Goal: Check status: Check status

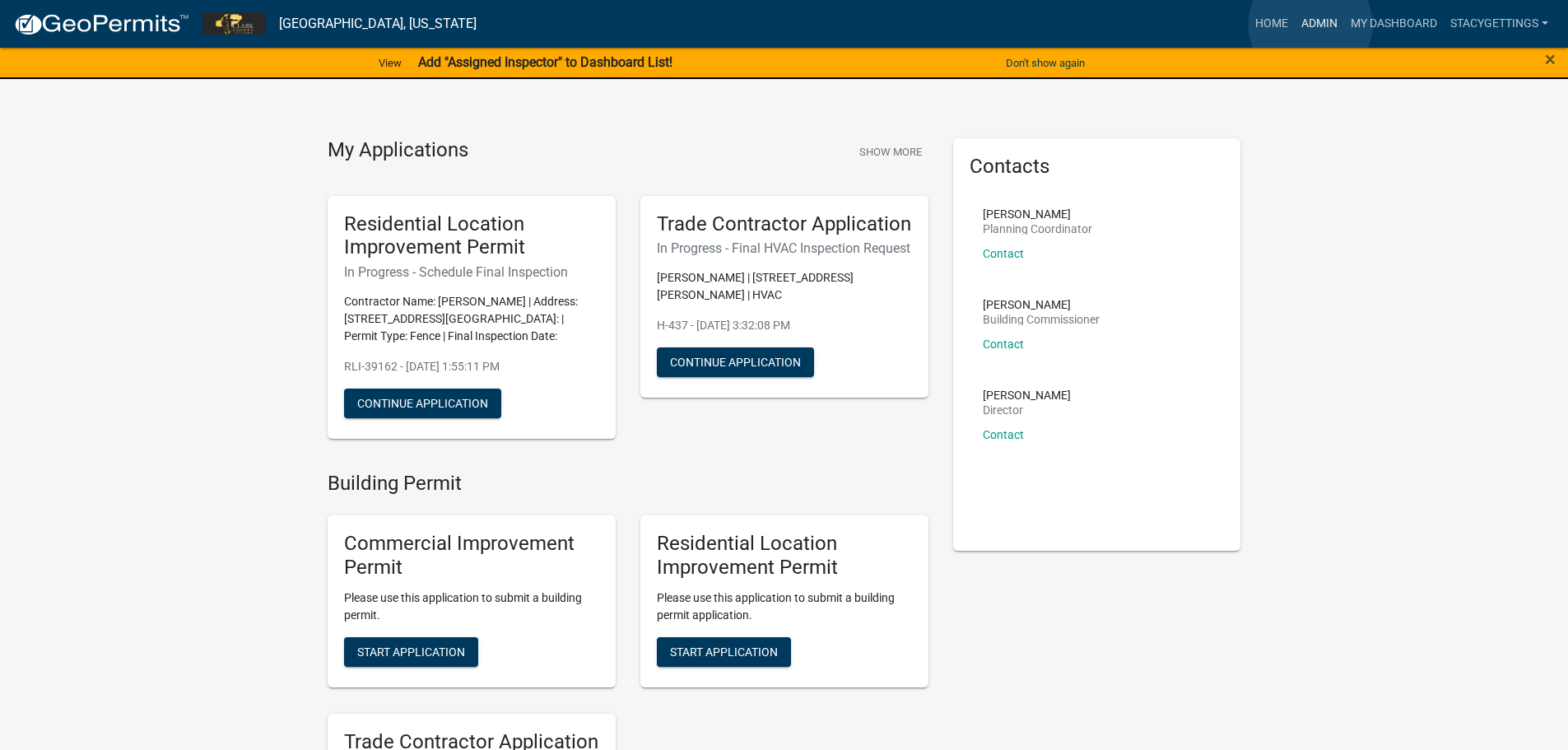
click at [1310, 25] on link "Admin" at bounding box center [1319, 23] width 50 height 31
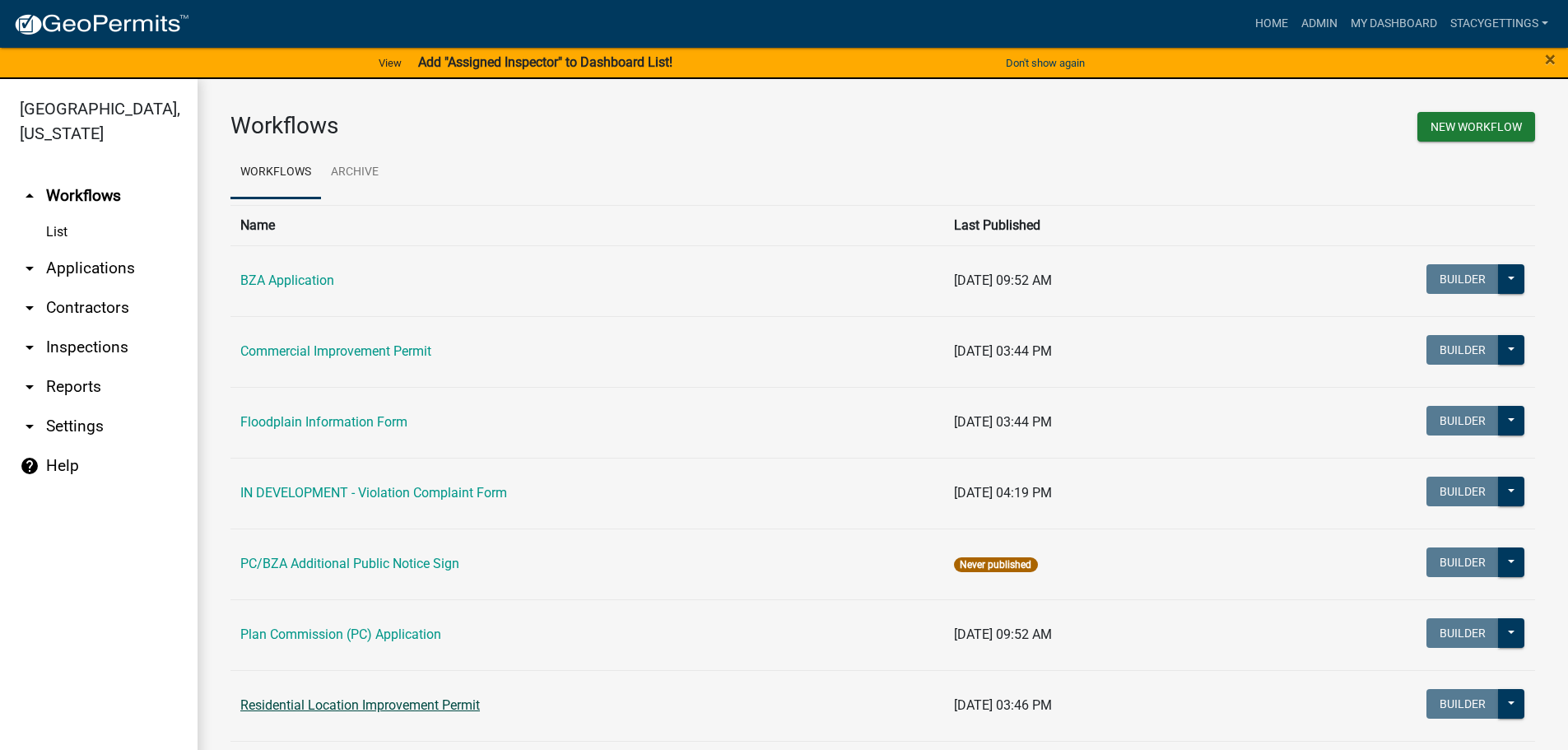
click at [315, 710] on link "Residential Location Improvement Permit" at bounding box center [360, 705] width 240 height 16
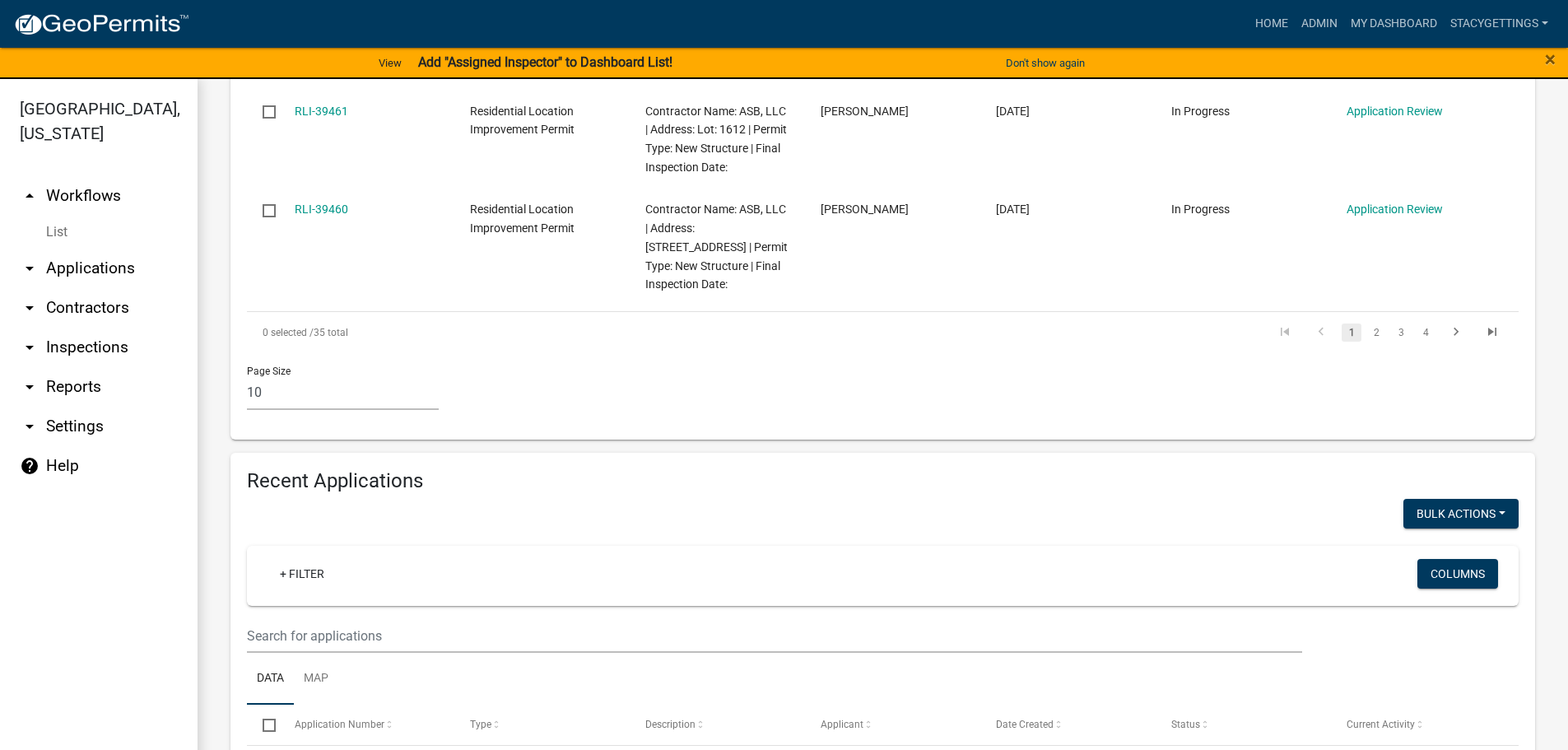
scroll to position [1564, 0]
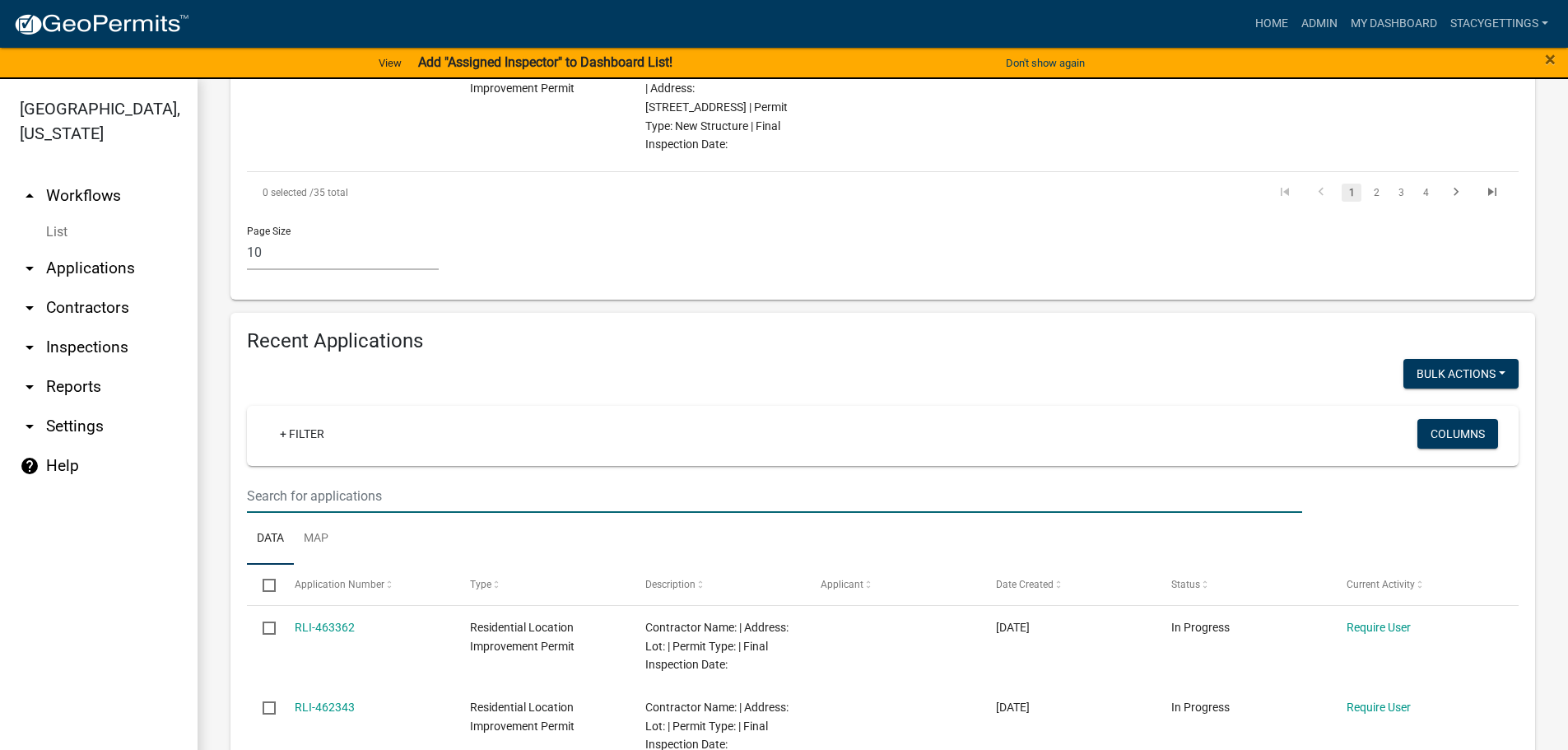
click at [297, 479] on input "text" at bounding box center [774, 496] width 1056 height 34
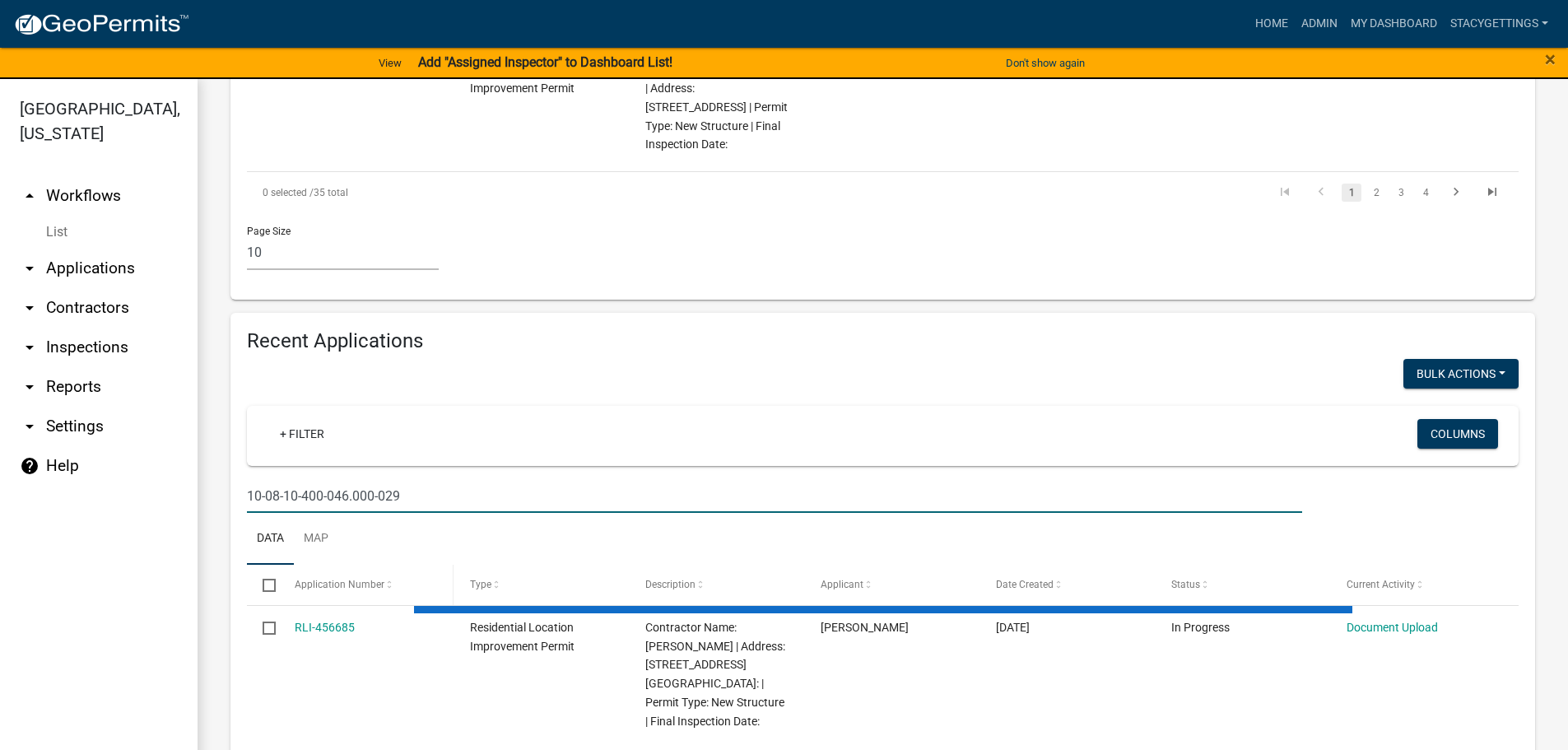
scroll to position [1495, 0]
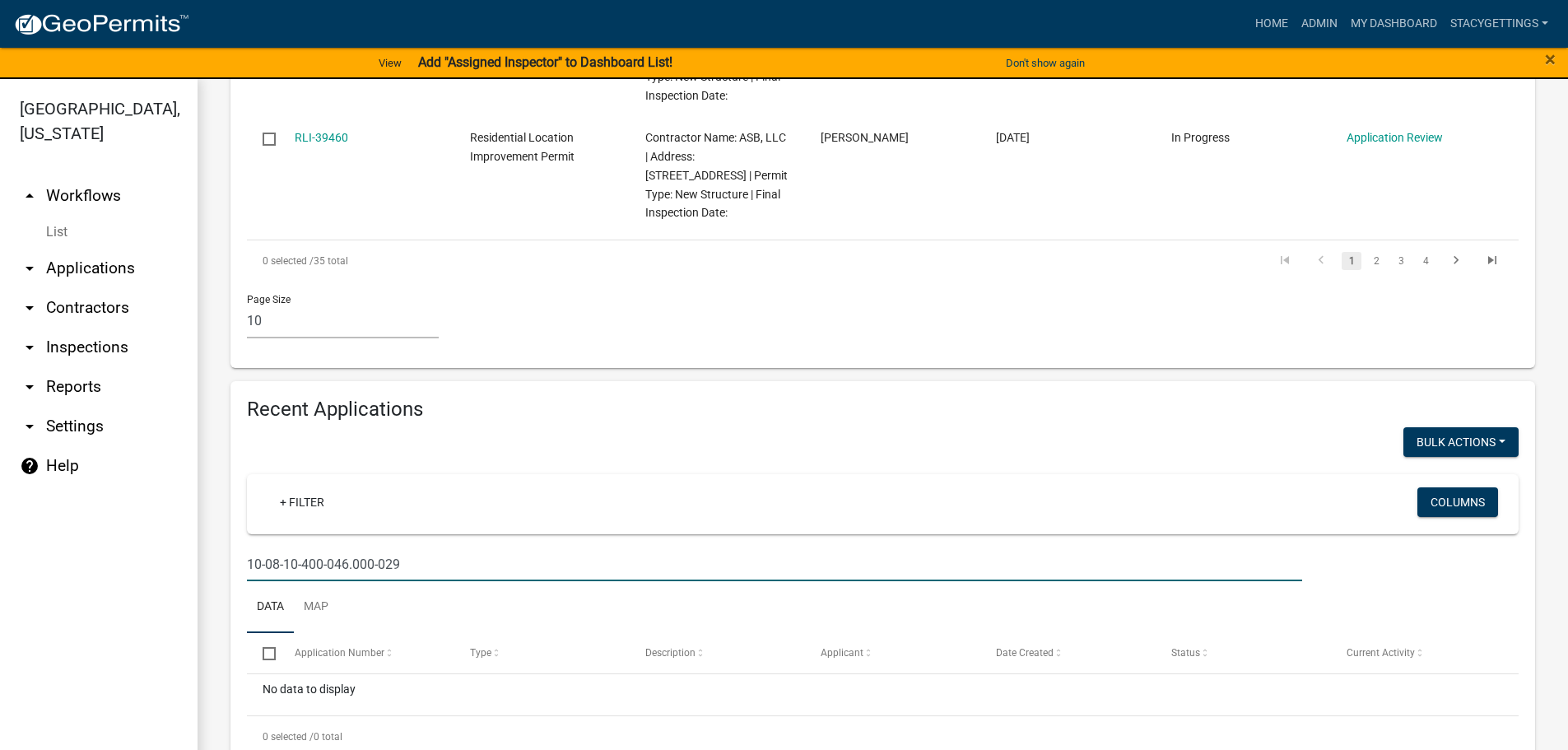
drag, startPoint x: 425, startPoint y: 527, endPoint x: 162, endPoint y: 514, distance: 263.3
click at [162, 514] on div "[GEOGRAPHIC_DATA], [US_STATE] arrow_drop_up Workflows List arrow_drop_down Appl…" at bounding box center [784, 424] width 1568 height 690
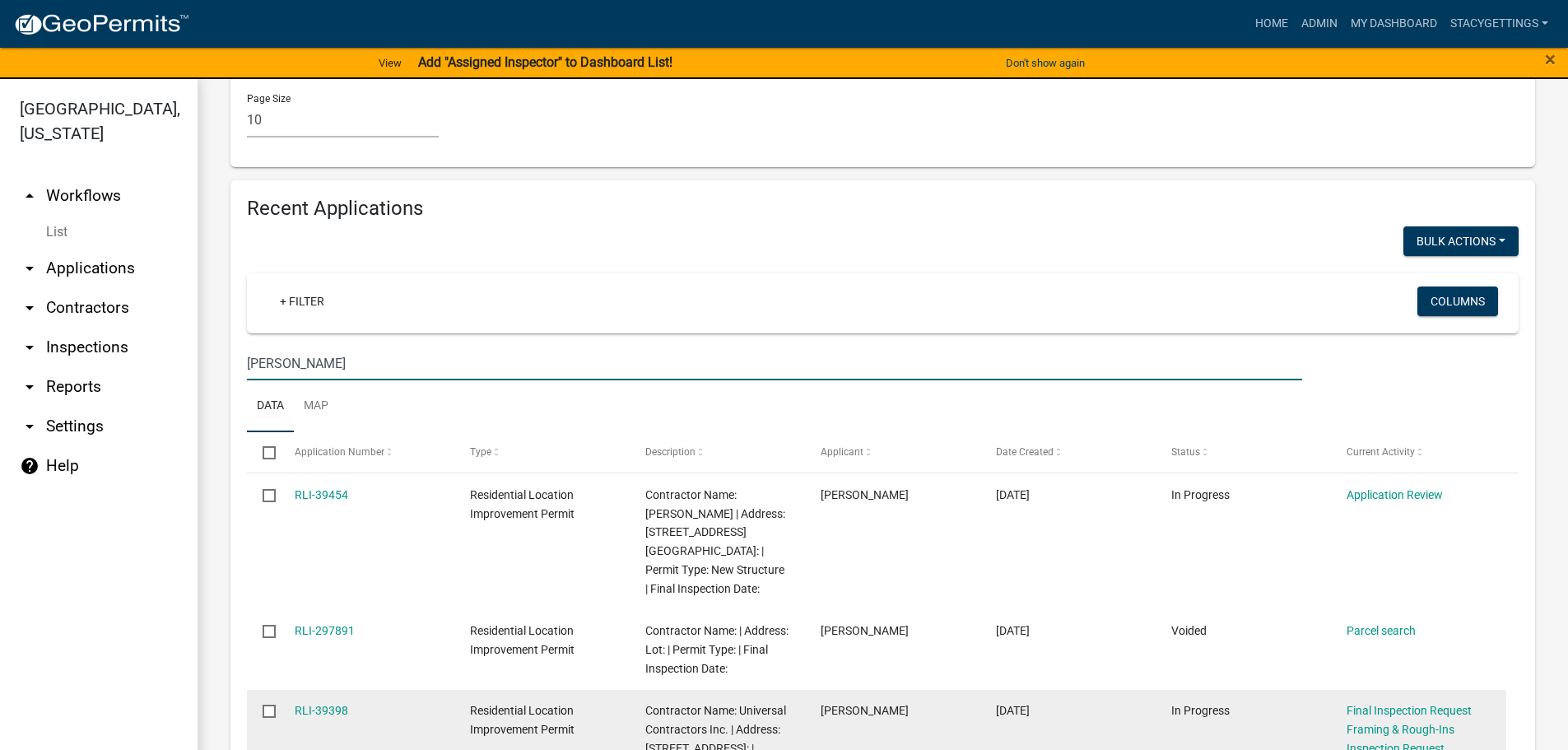
scroll to position [1728, 0]
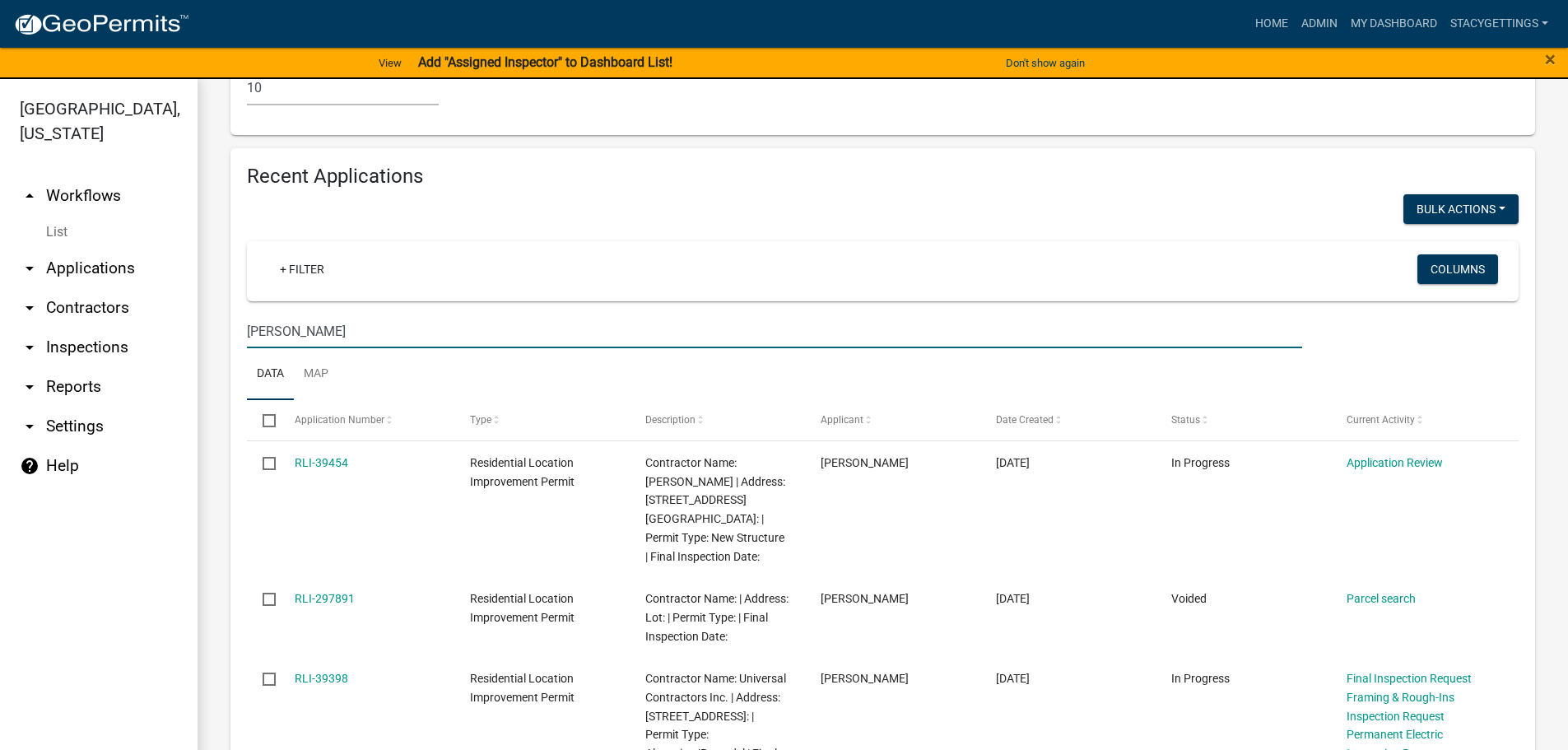
type input "[PERSON_NAME]"
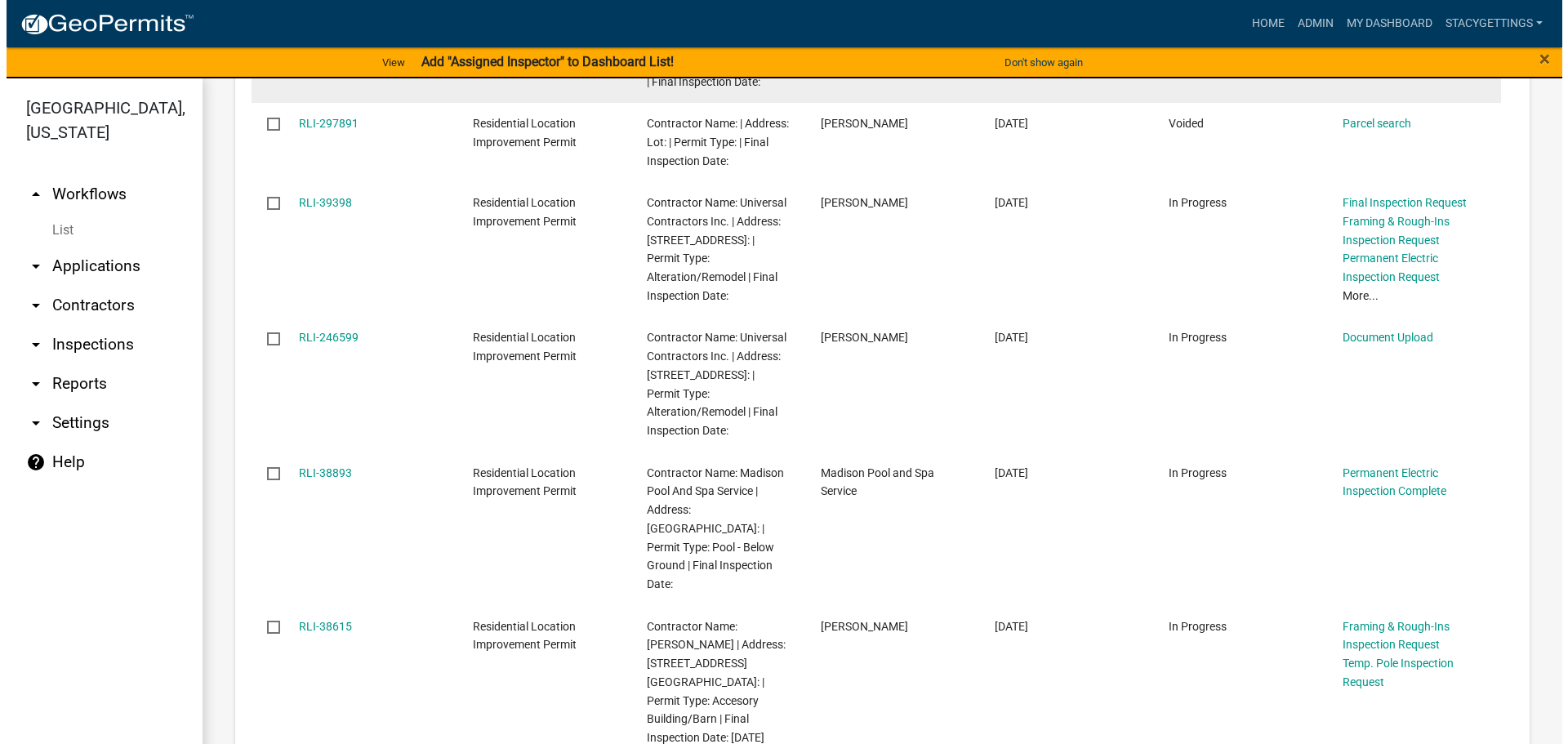
scroll to position [2280, 0]
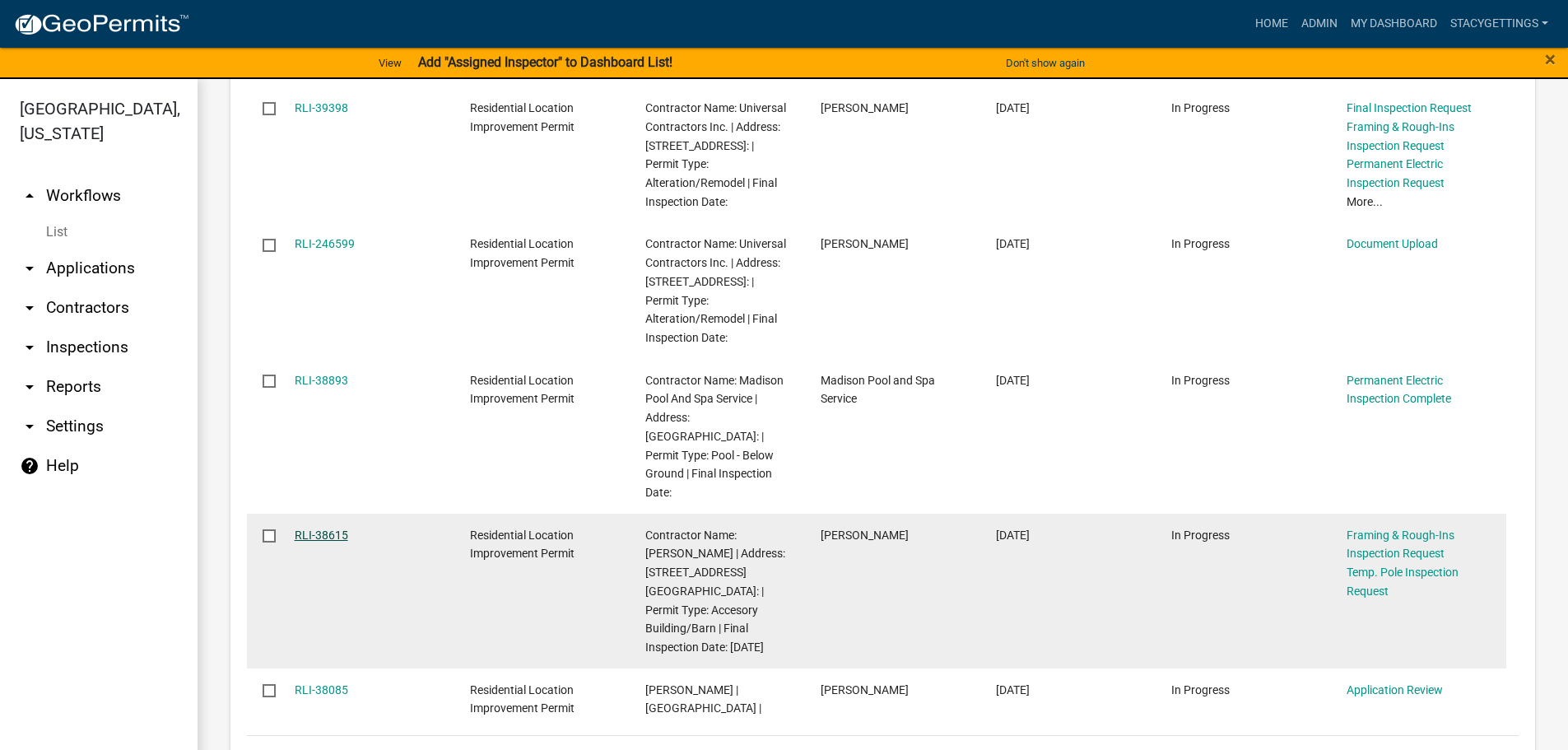
click at [334, 528] on link "RLI-38615" at bounding box center [321, 534] width 54 height 13
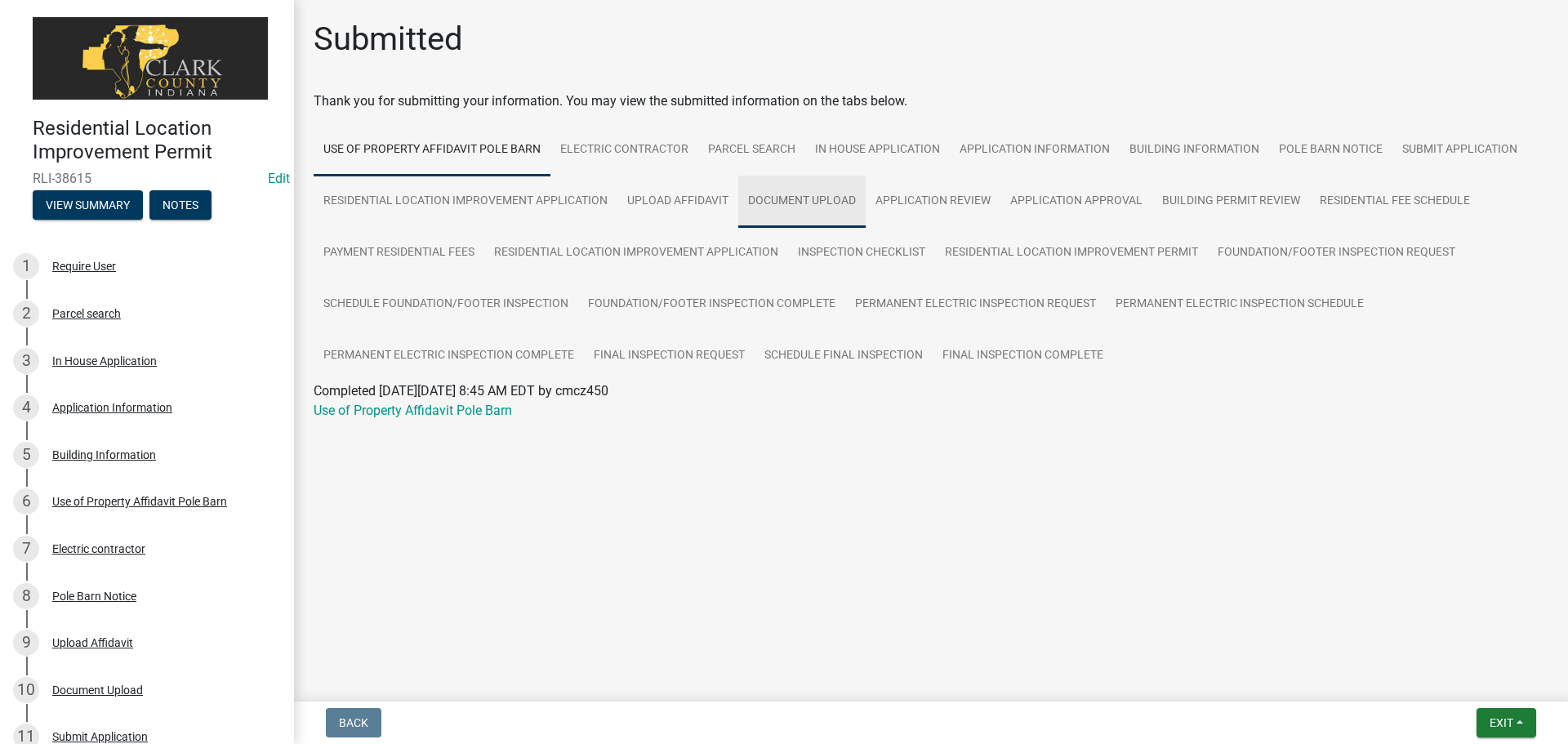
click at [790, 196] on link "Document Upload" at bounding box center [801, 201] width 127 height 52
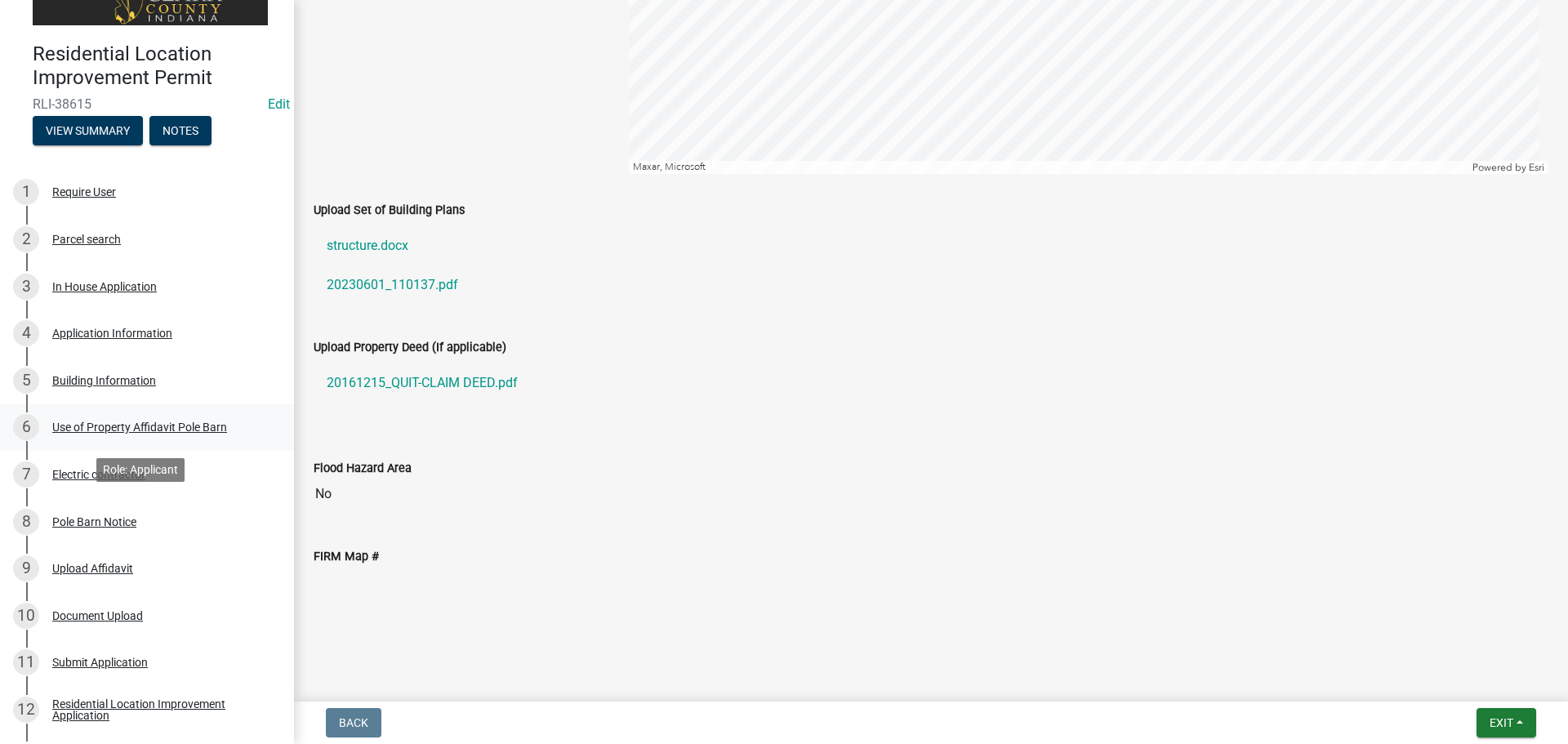
scroll to position [245, 0]
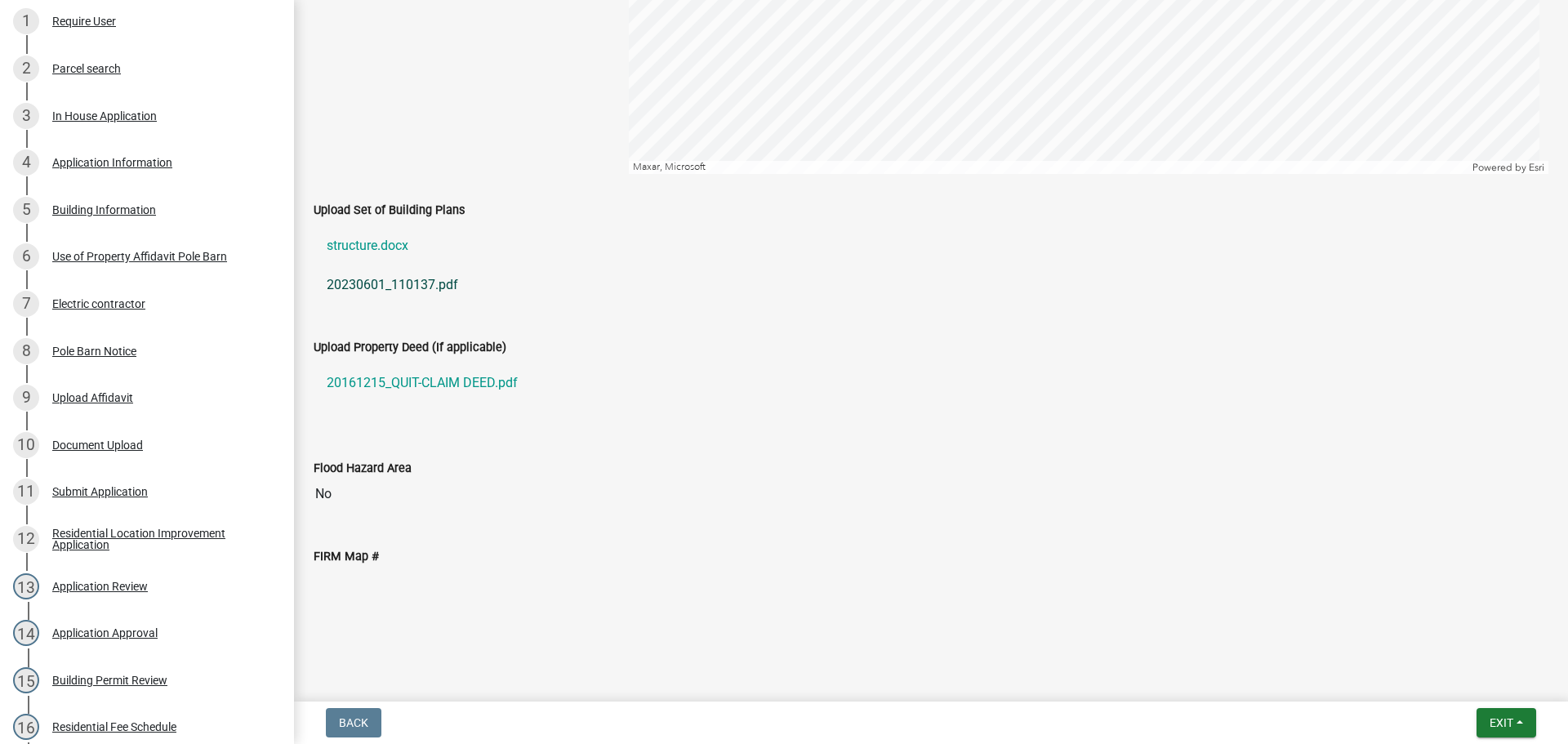
click at [341, 294] on link "20230601_110137.pdf" at bounding box center [931, 285] width 1234 height 39
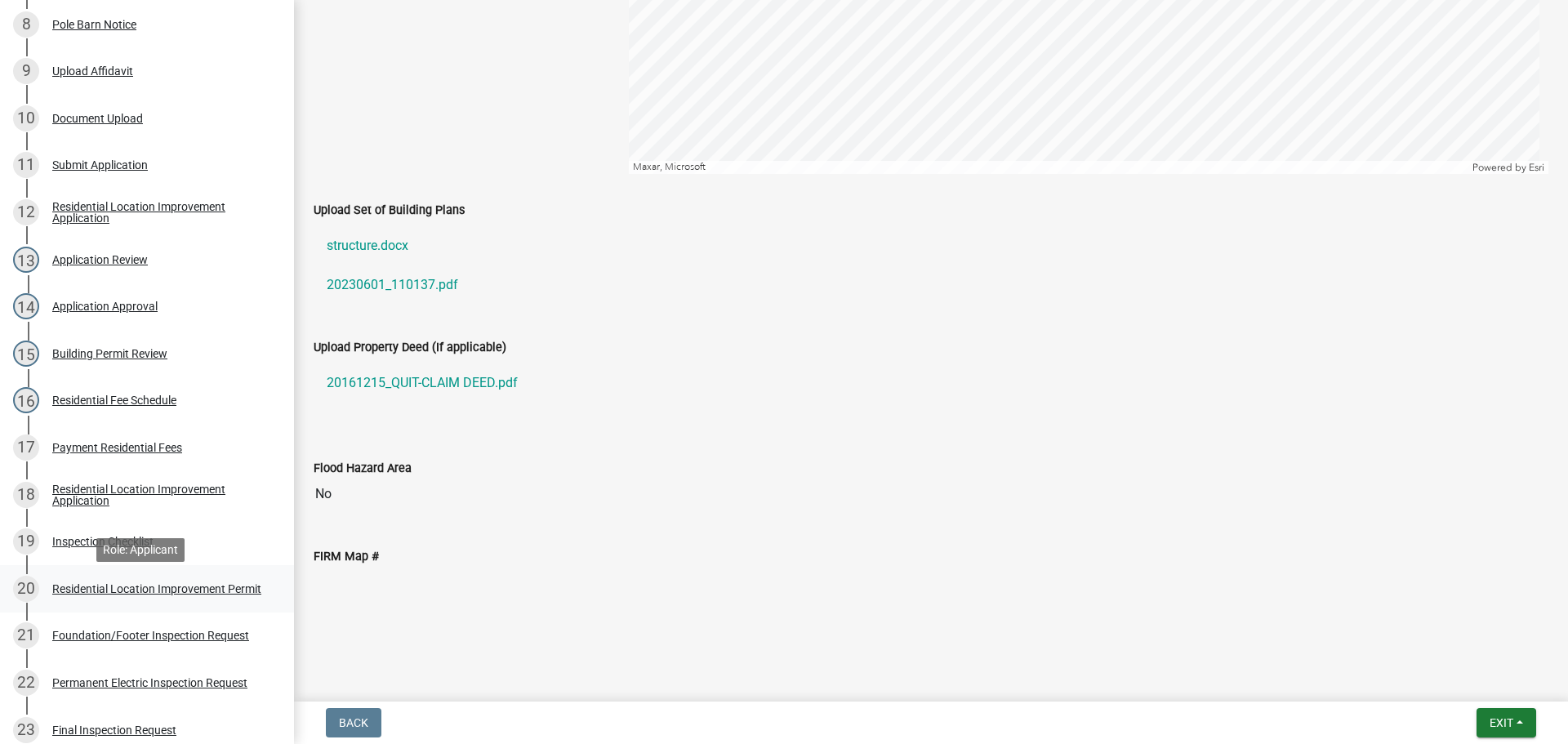
scroll to position [489, 0]
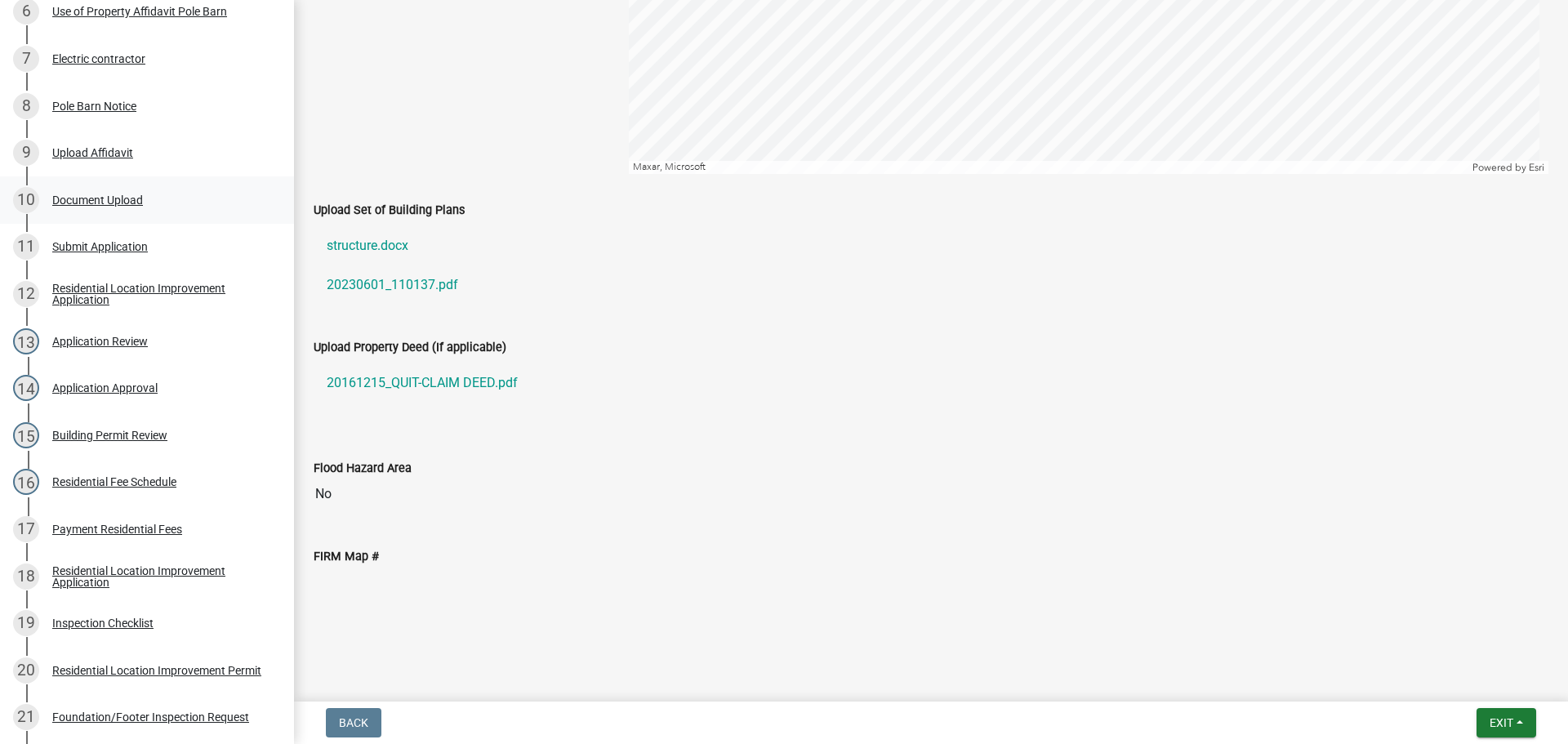
click at [122, 186] on div "10 Document Upload" at bounding box center [140, 199] width 255 height 26
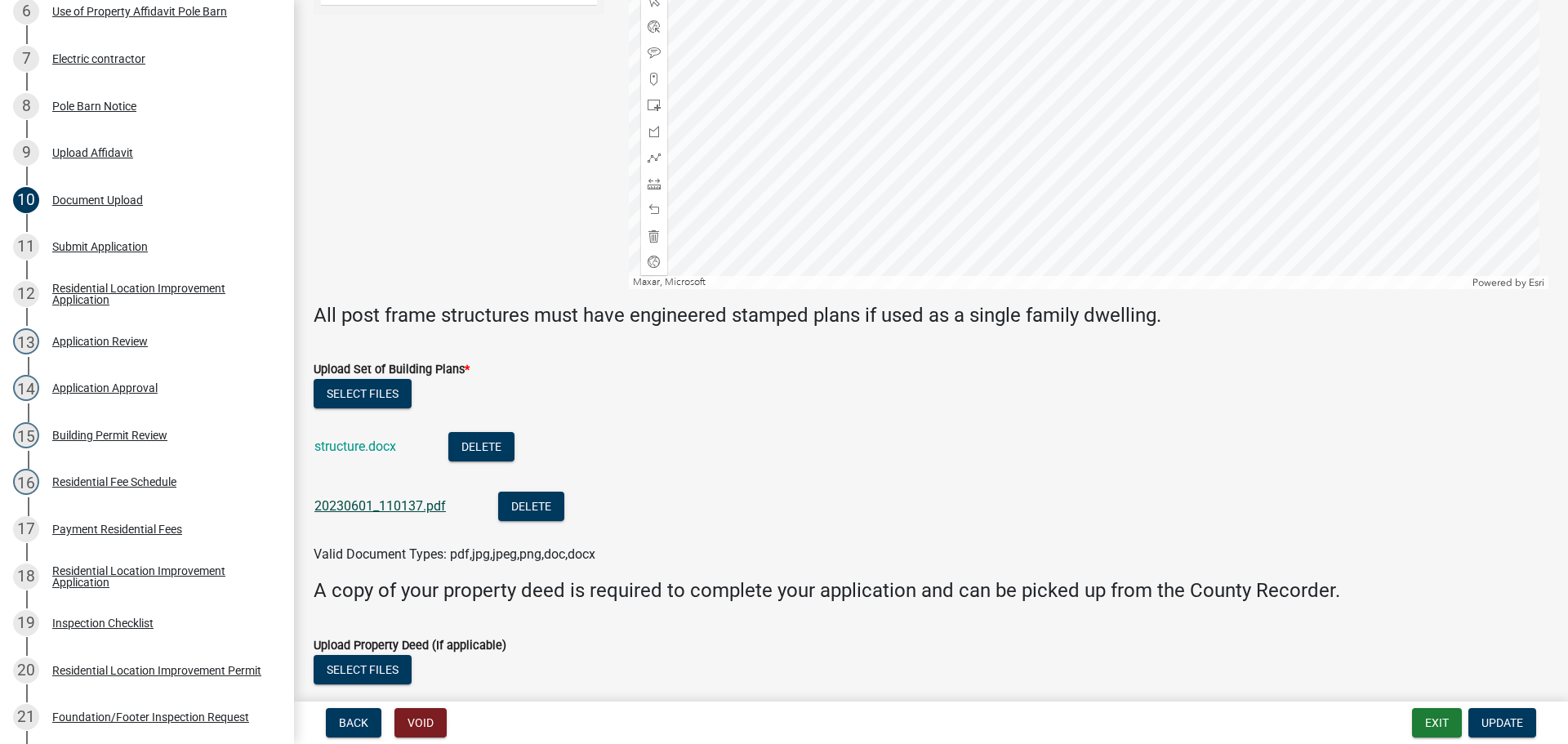
click at [377, 504] on link "20230601_110137.pdf" at bounding box center [380, 506] width 131 height 16
click at [375, 449] on link "structure.docx" at bounding box center [355, 446] width 82 height 16
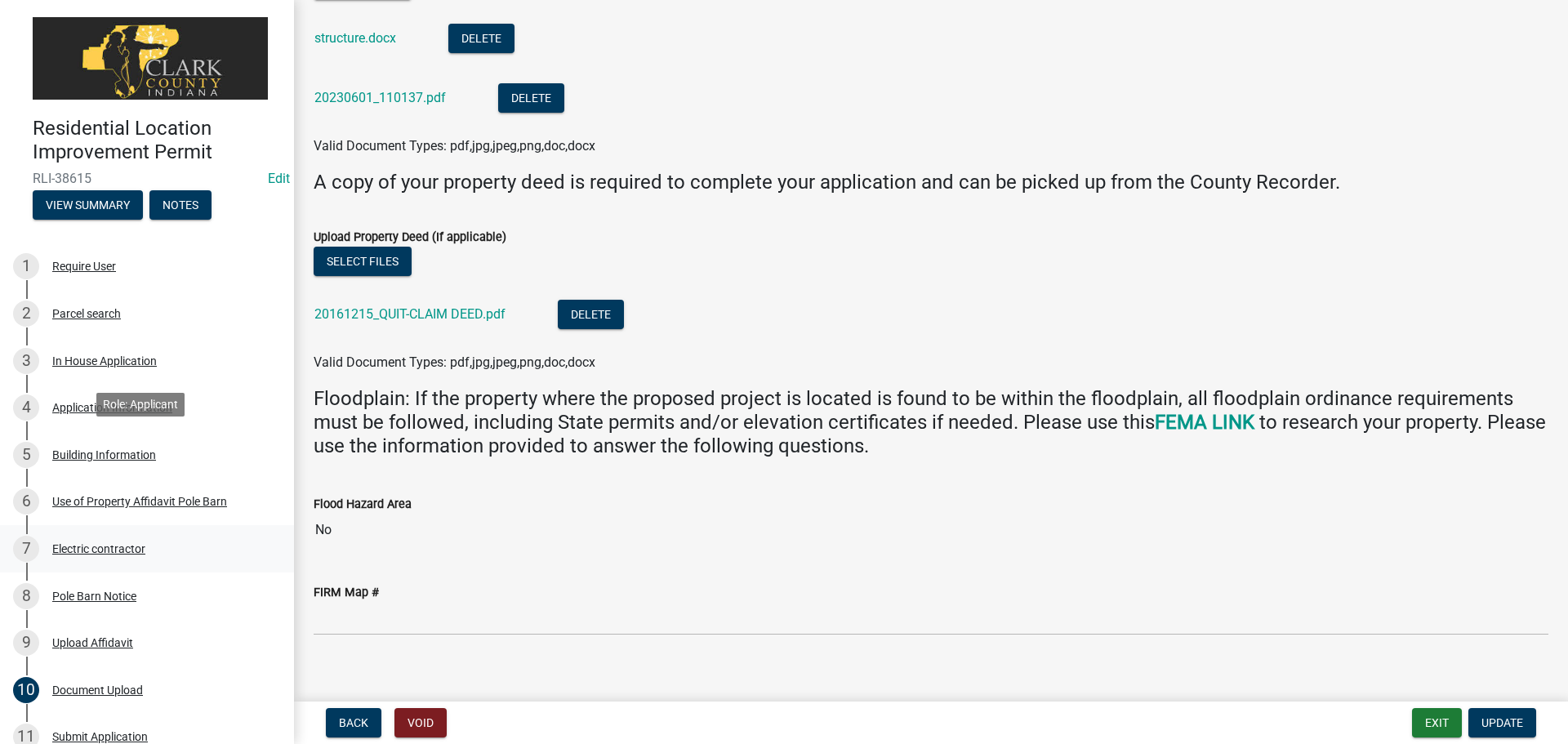
scroll to position [245, 0]
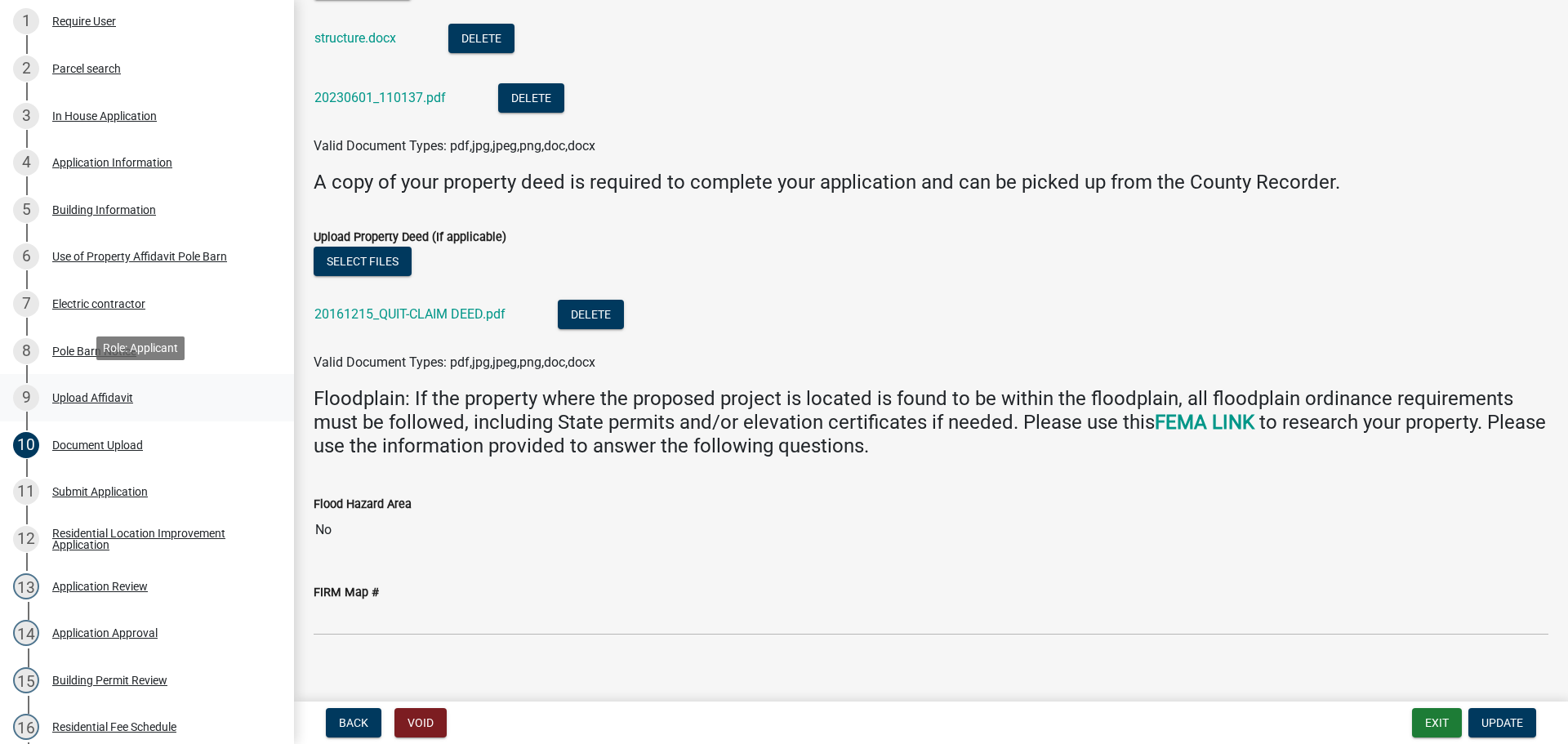
click at [120, 392] on div "Upload Affidavit" at bounding box center [93, 398] width 81 height 12
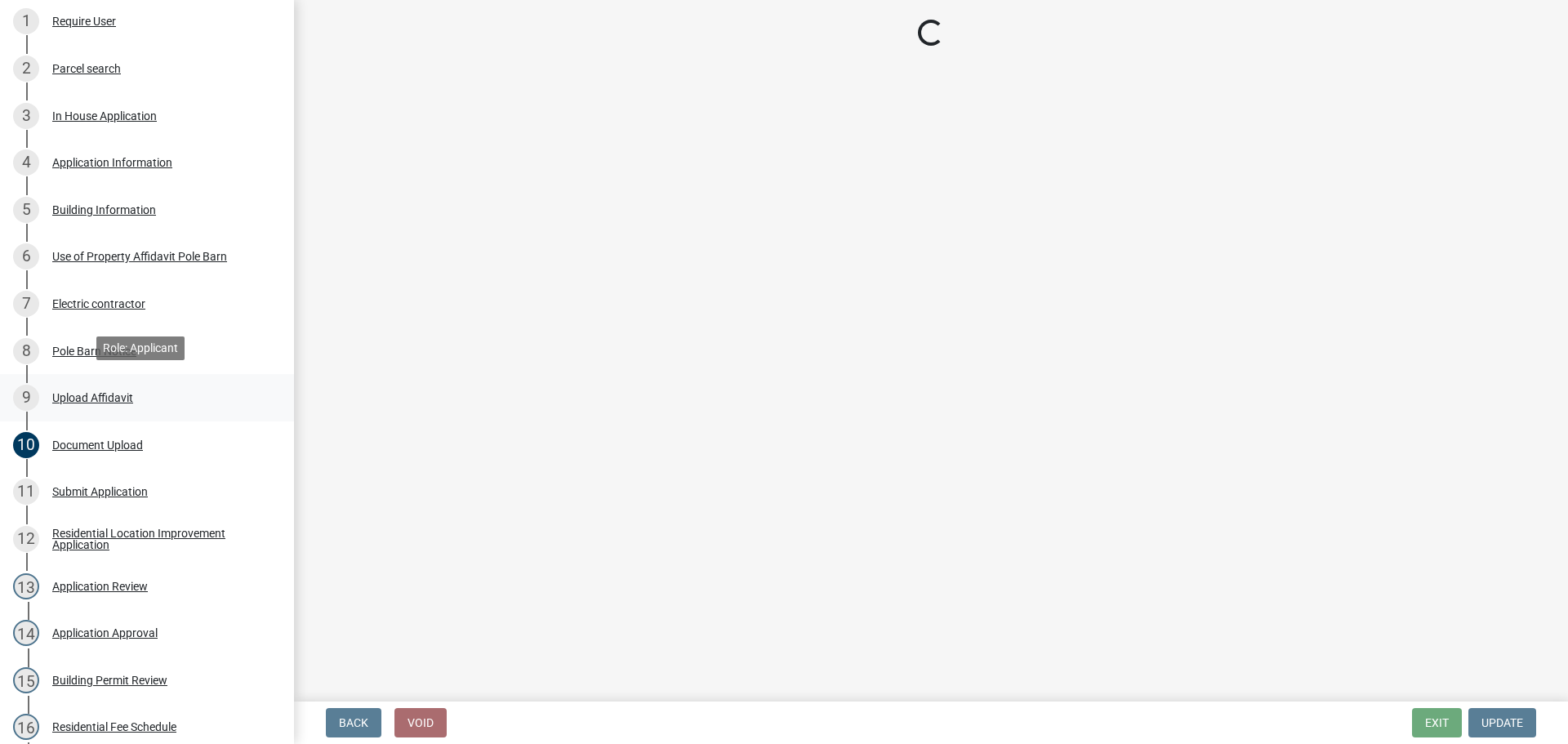
scroll to position [0, 0]
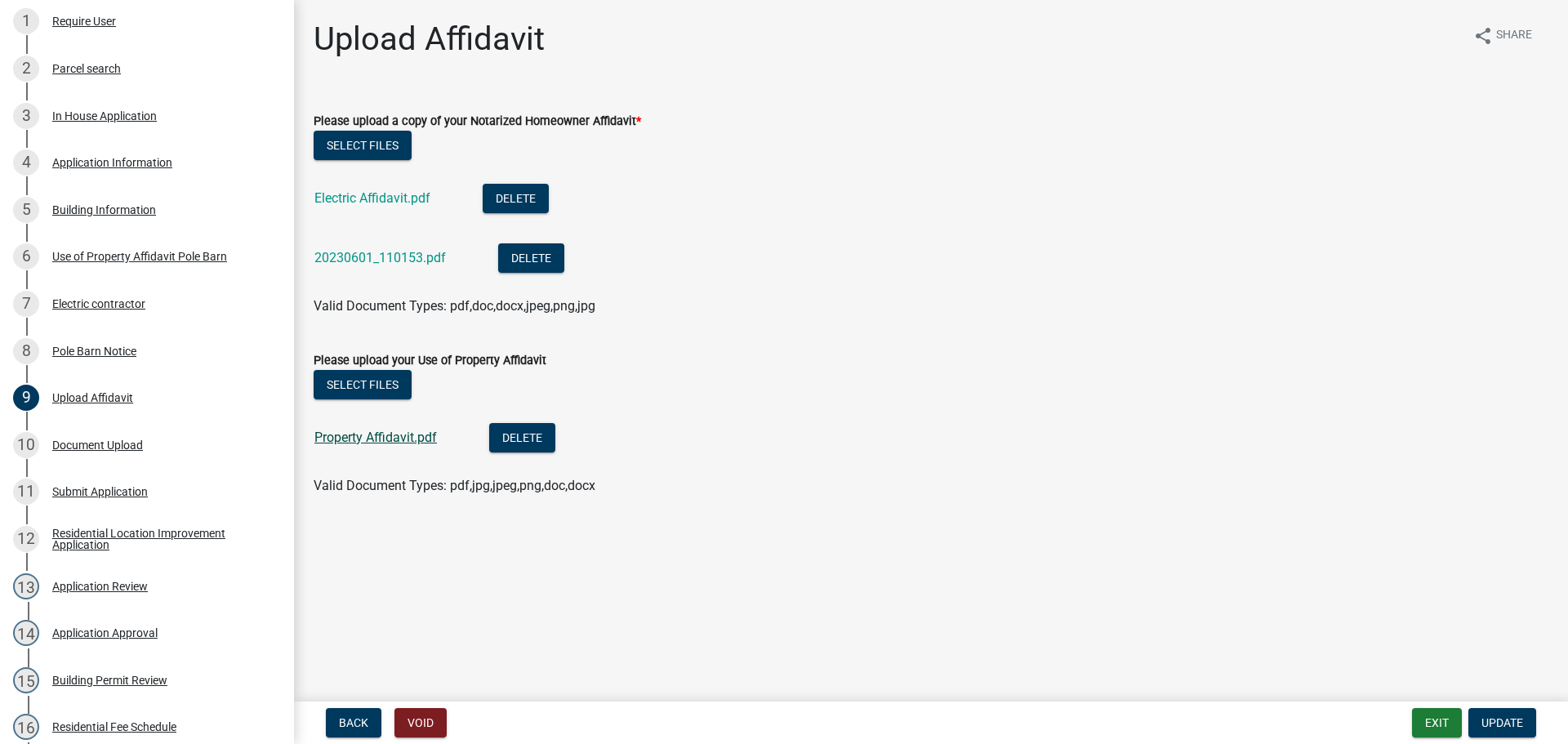
click at [419, 437] on link "Property Affidavit.pdf" at bounding box center [376, 437] width 122 height 16
click at [362, 255] on link "20230601_110153.pdf" at bounding box center [380, 258] width 131 height 16
click at [107, 441] on div "Document Upload" at bounding box center [98, 445] width 91 height 12
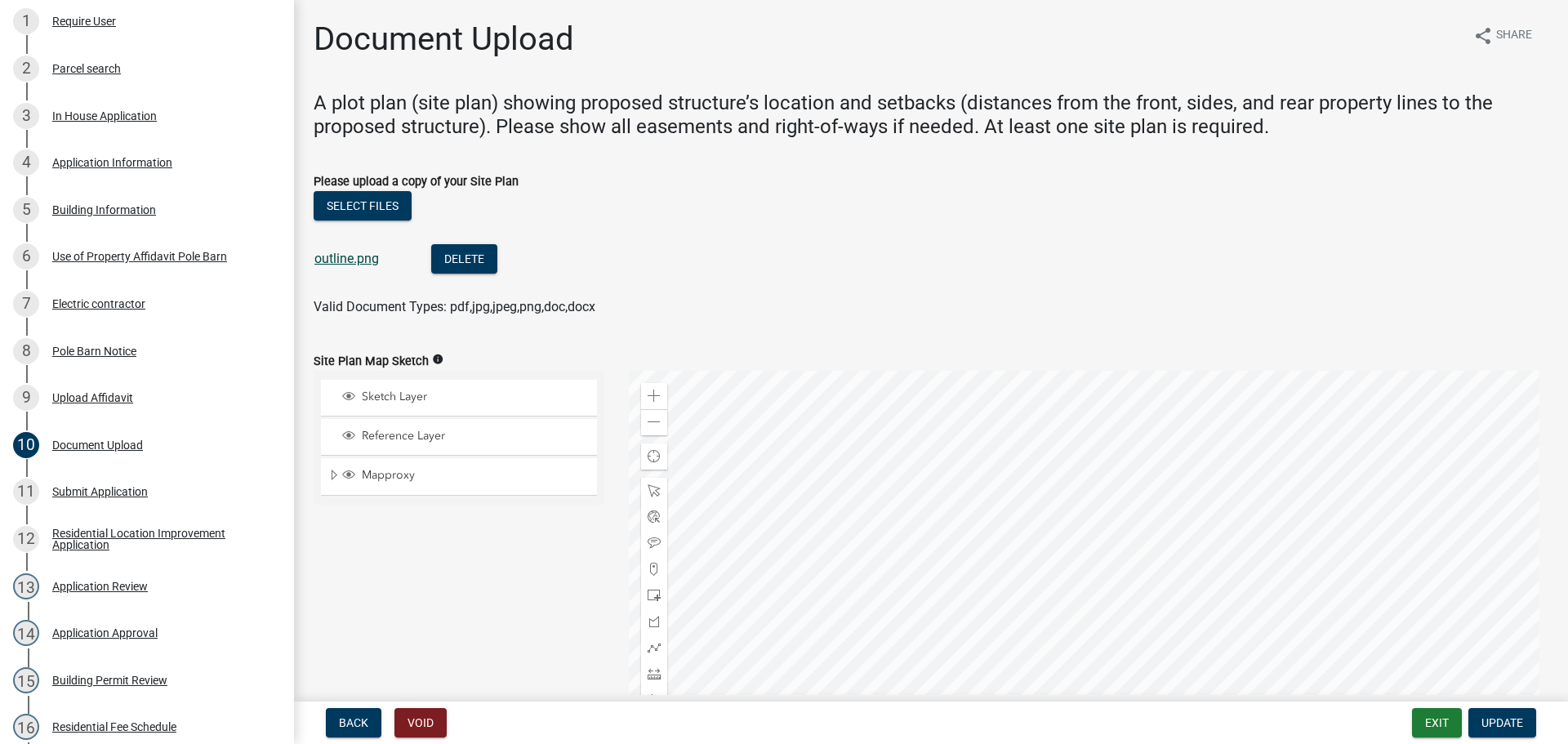
click at [365, 260] on link "outline.png" at bounding box center [346, 259] width 64 height 16
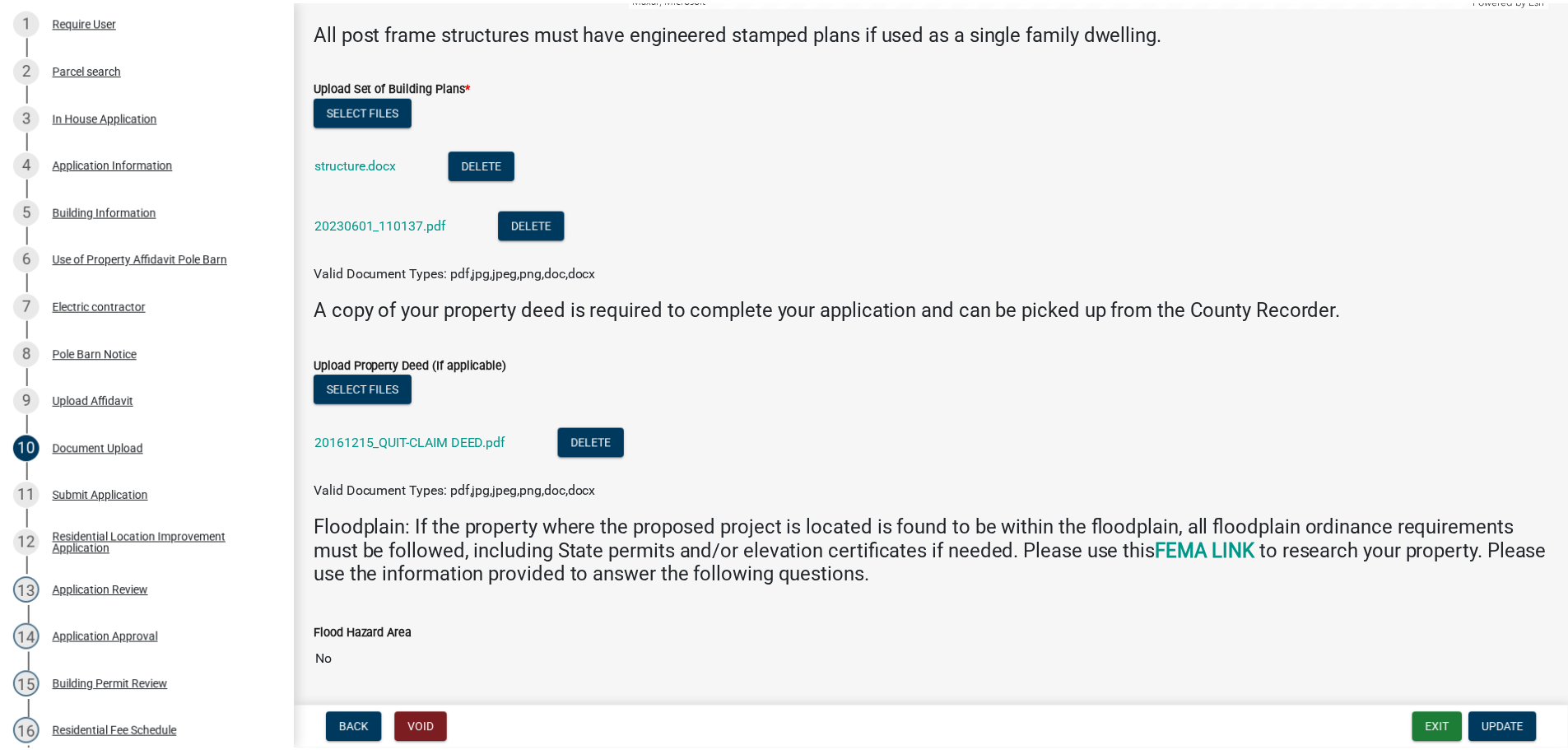
scroll to position [922, 0]
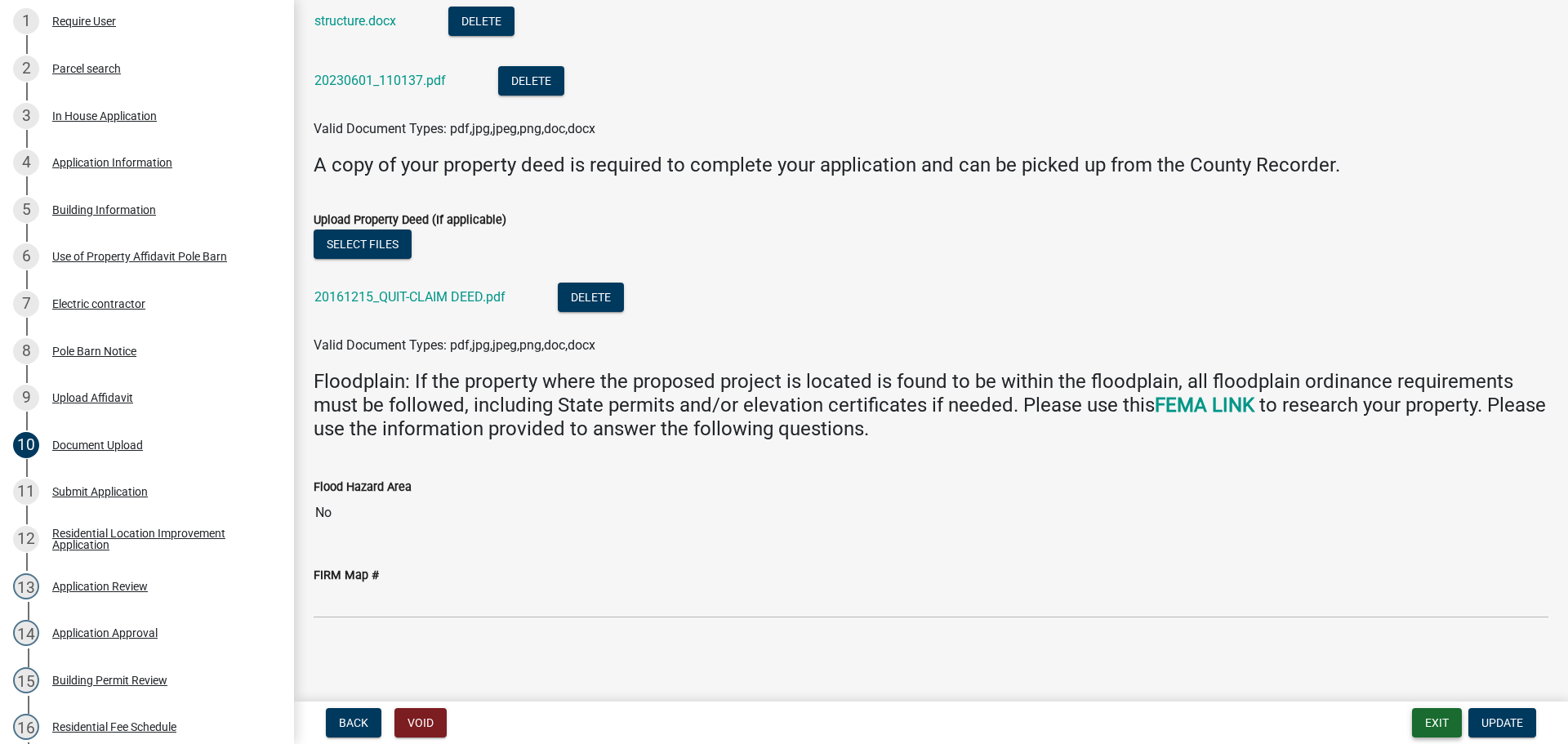
click at [1416, 725] on button "Exit" at bounding box center [1436, 722] width 49 height 30
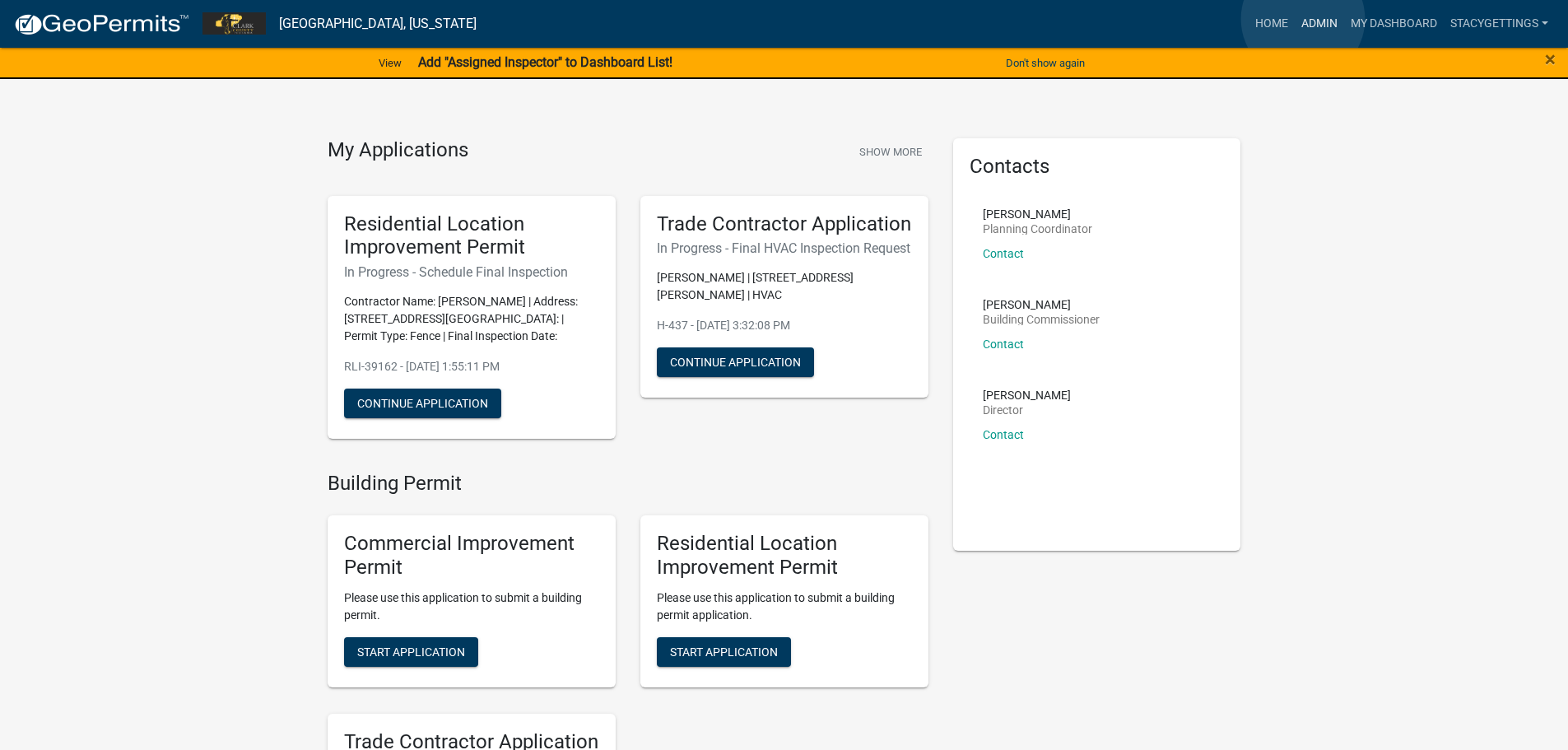
click at [1303, 19] on link "Admin" at bounding box center [1319, 23] width 50 height 31
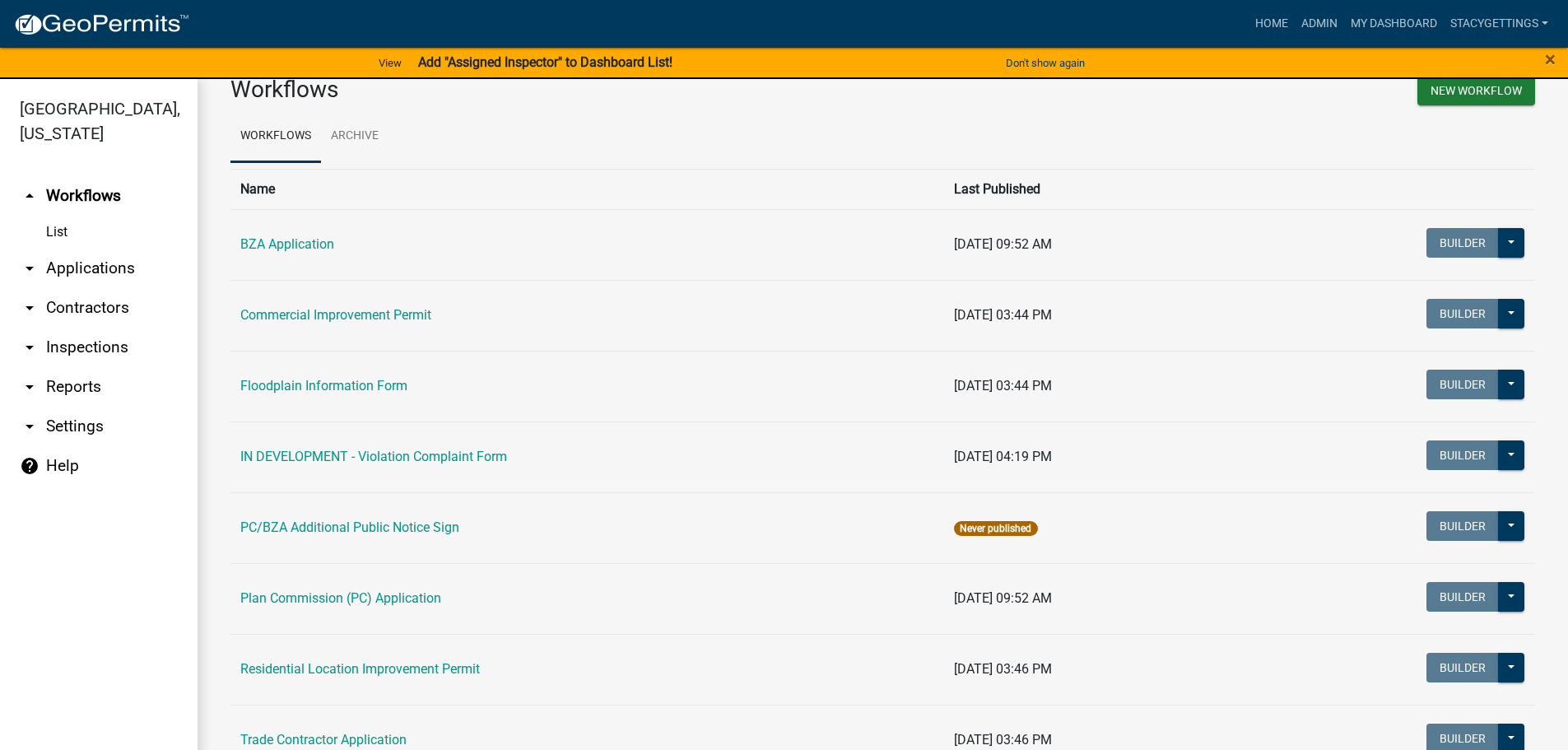
scroll to position [89, 0]
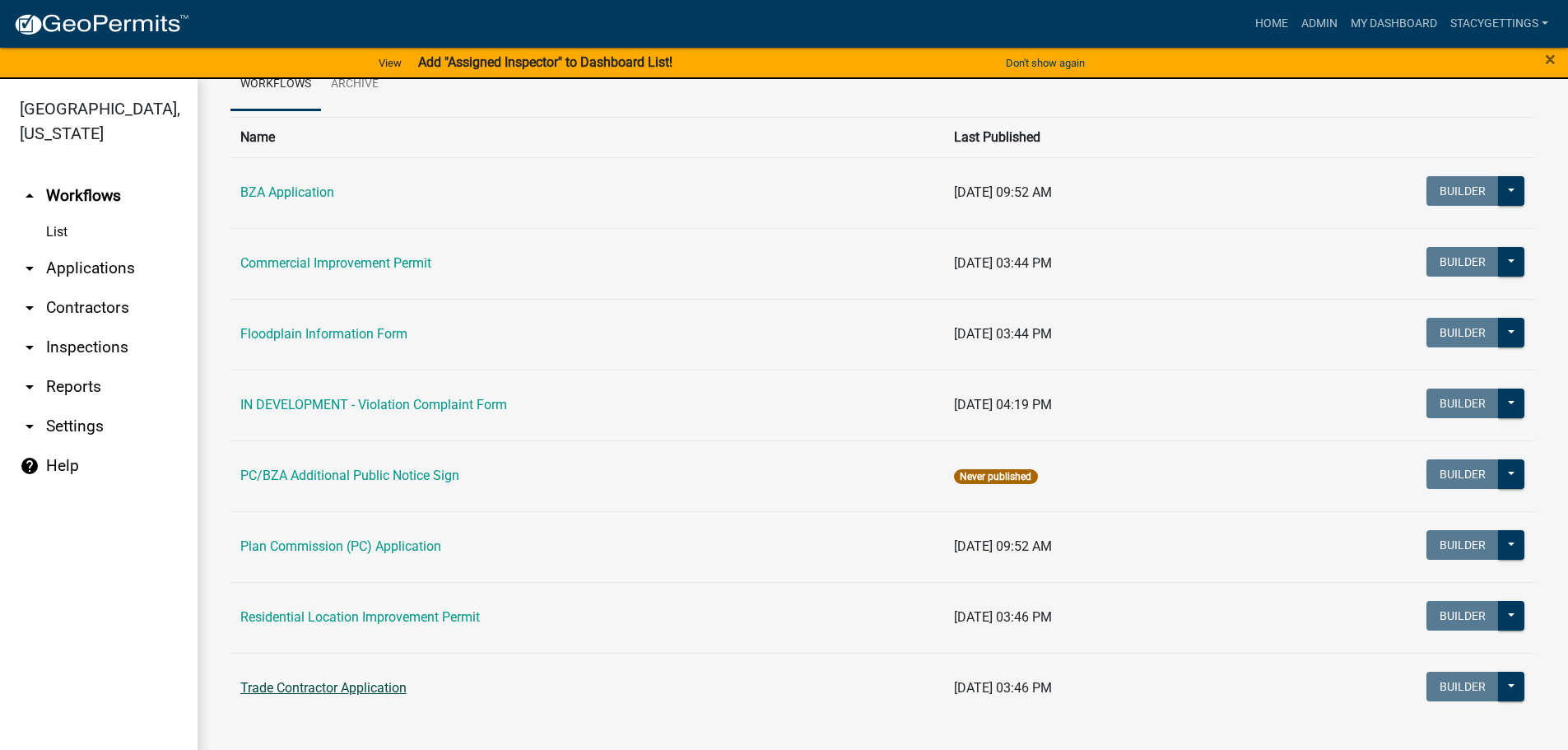
click at [355, 690] on link "Trade Contractor Application" at bounding box center [323, 687] width 166 height 16
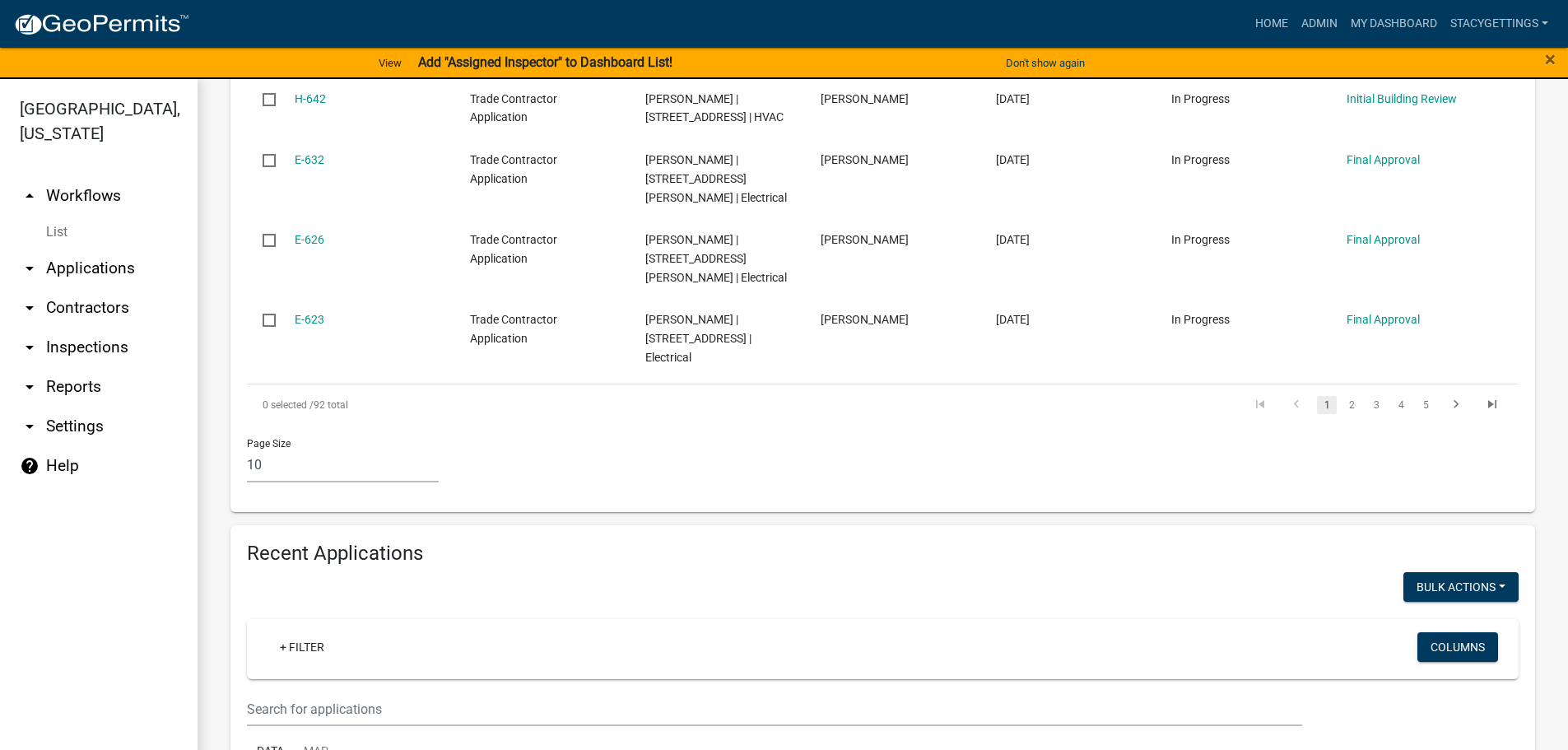
scroll to position [905, 0]
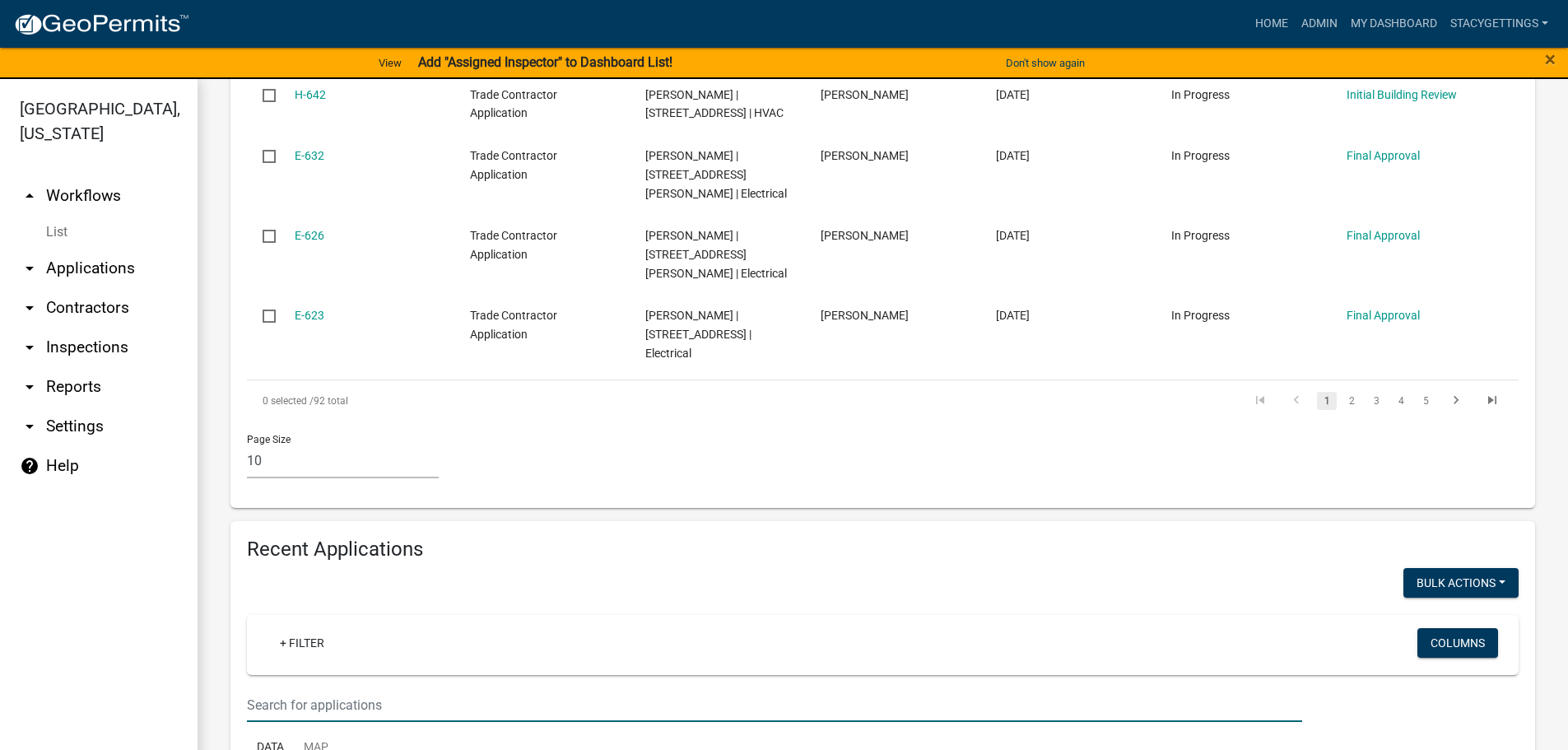
click at [307, 688] on input "text" at bounding box center [774, 705] width 1056 height 34
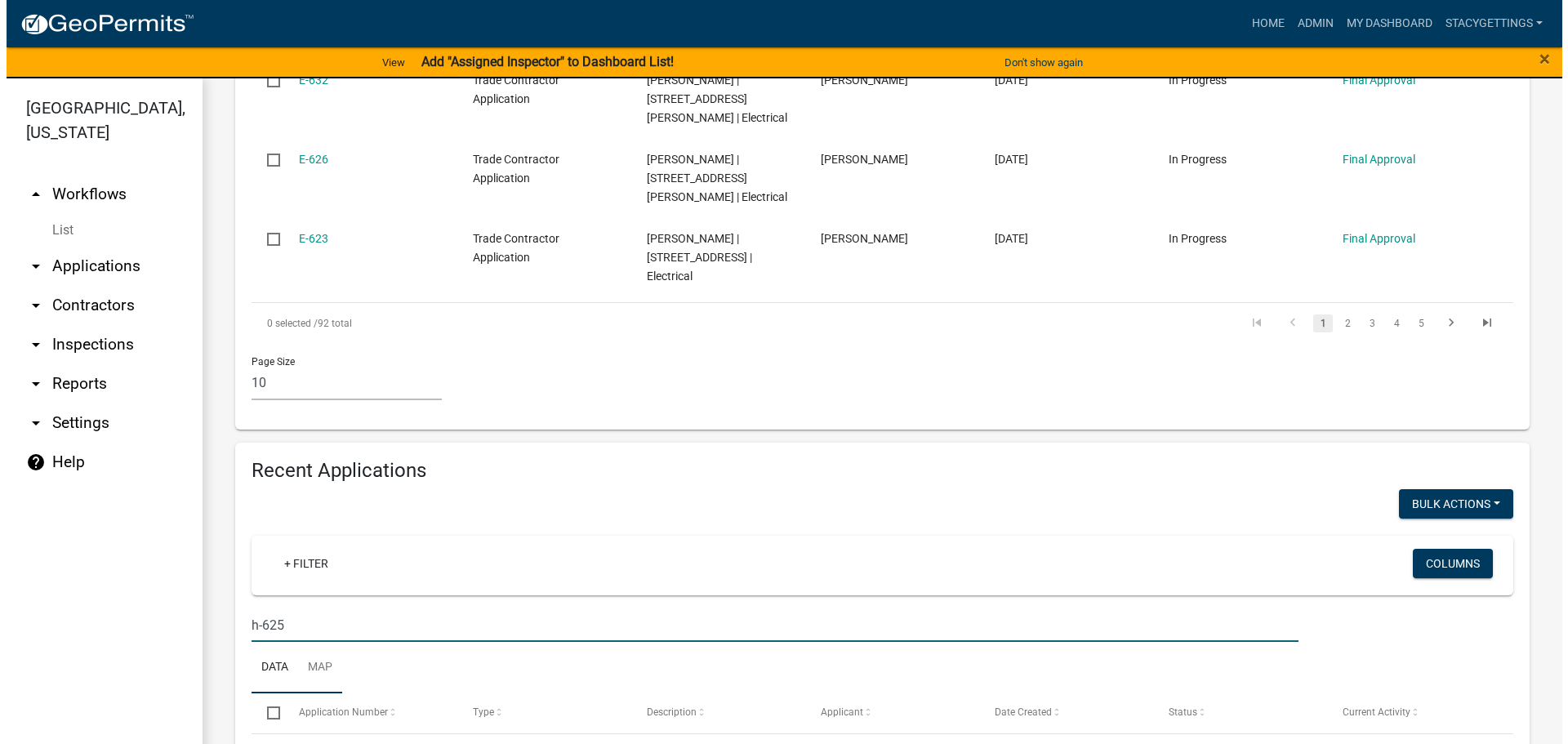
scroll to position [1043, 0]
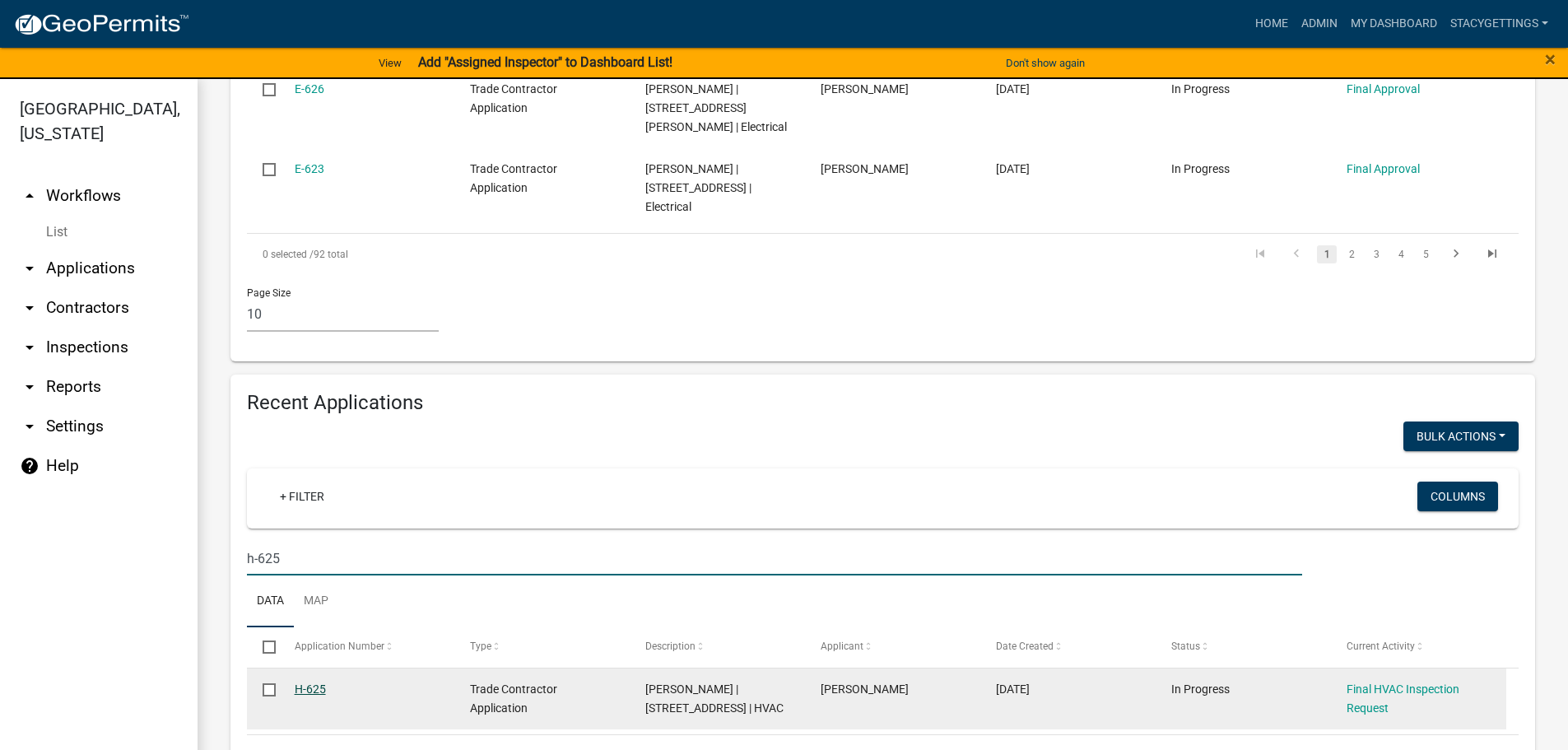
type input "h-625"
click at [312, 682] on link "H-625" at bounding box center [309, 688] width 31 height 13
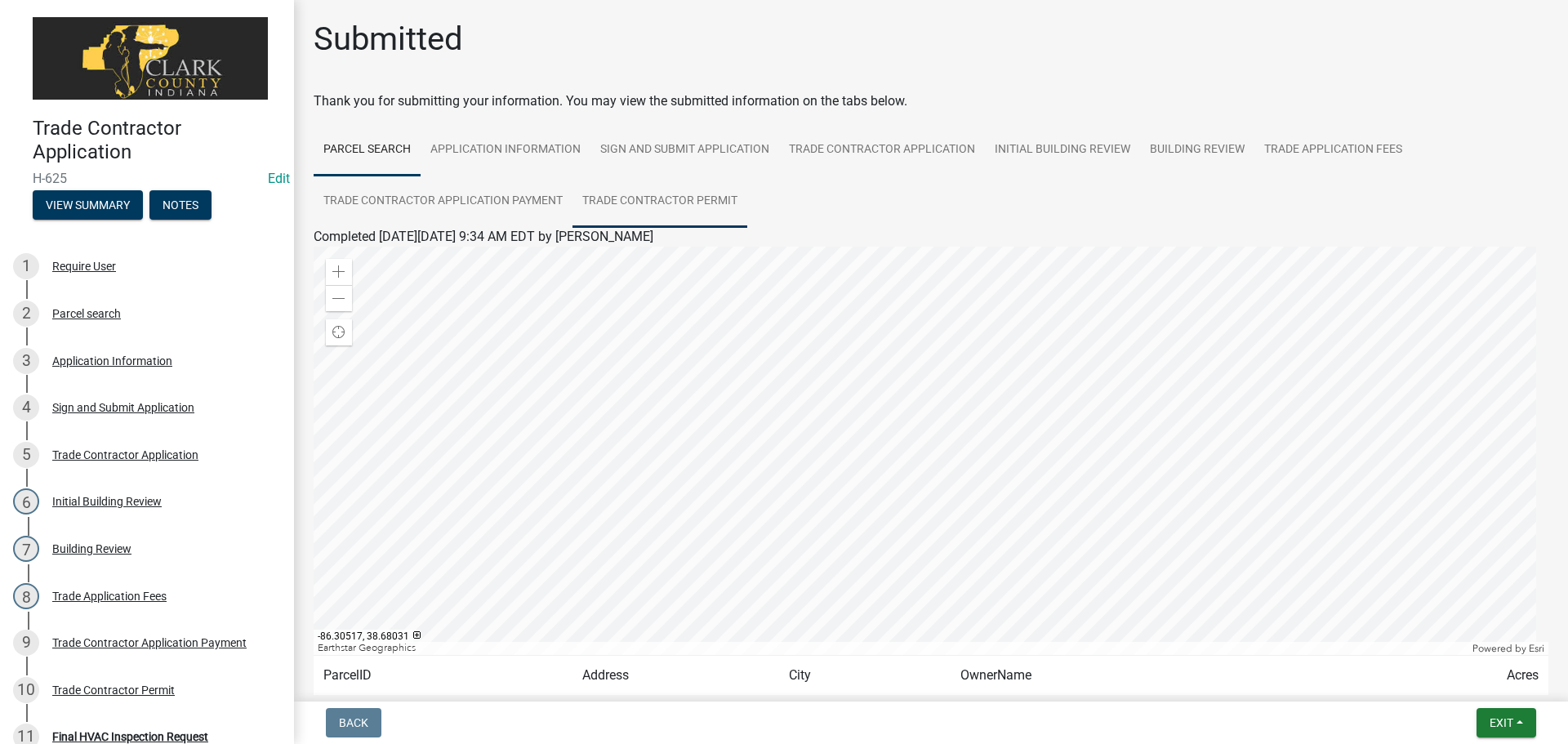
click at [658, 192] on link "Trade Contractor Permit" at bounding box center [659, 201] width 175 height 52
